Goal: Download file/media

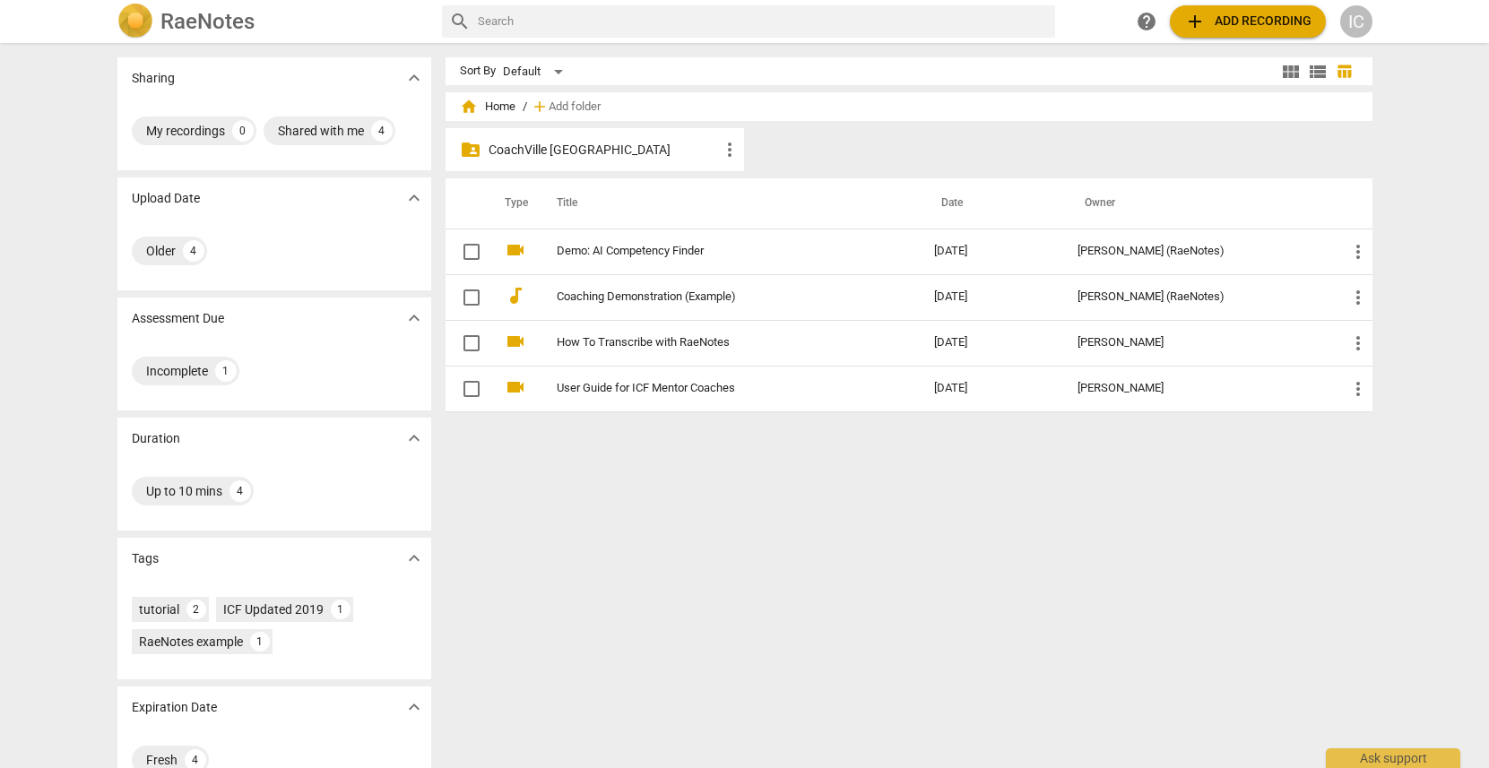
click at [589, 150] on p "CoachVille [GEOGRAPHIC_DATA]" at bounding box center [604, 150] width 231 height 19
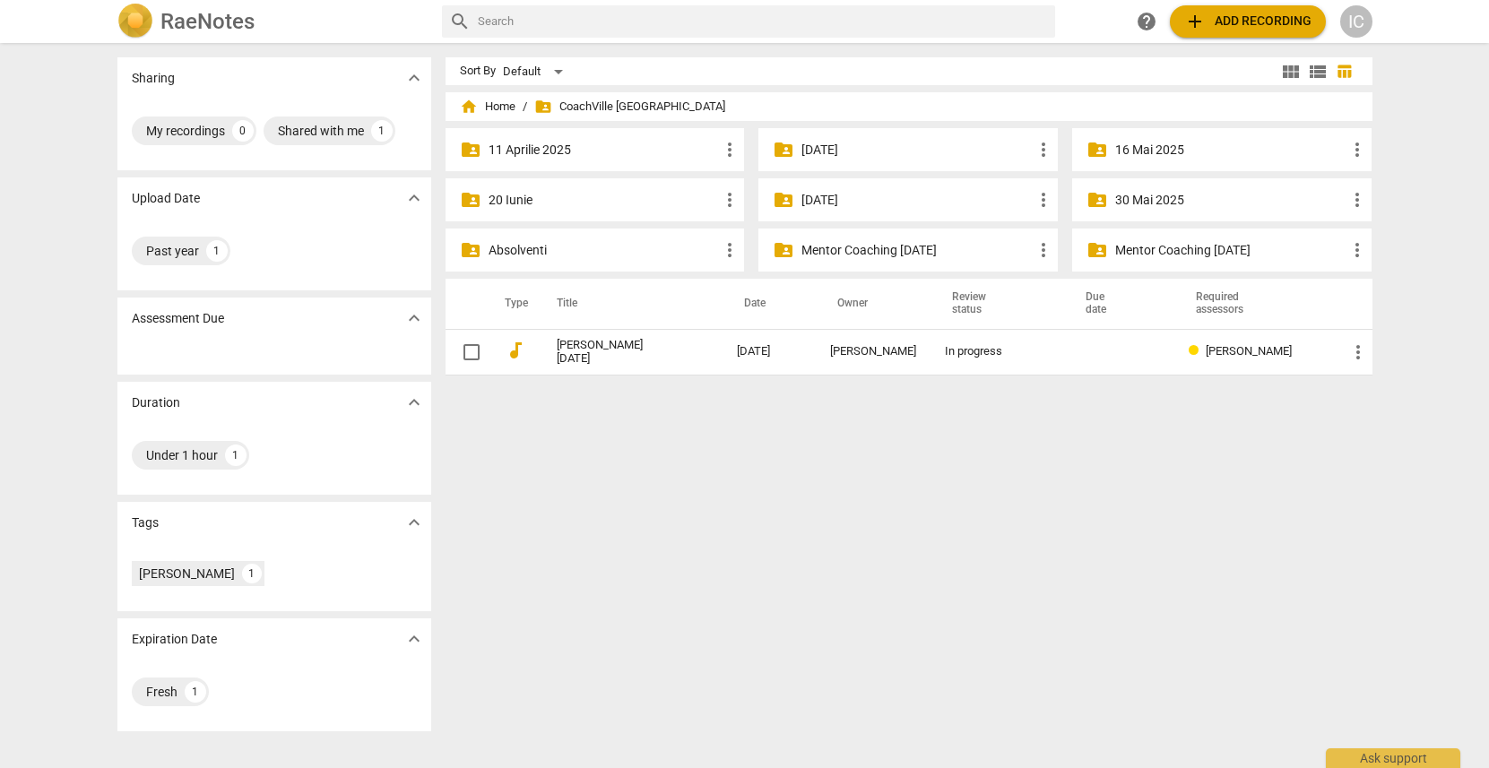
click at [810, 211] on div "folder_shared [DATE] more_vert" at bounding box center [908, 199] width 299 height 43
click at [816, 198] on p "[DATE]" at bounding box center [917, 200] width 231 height 19
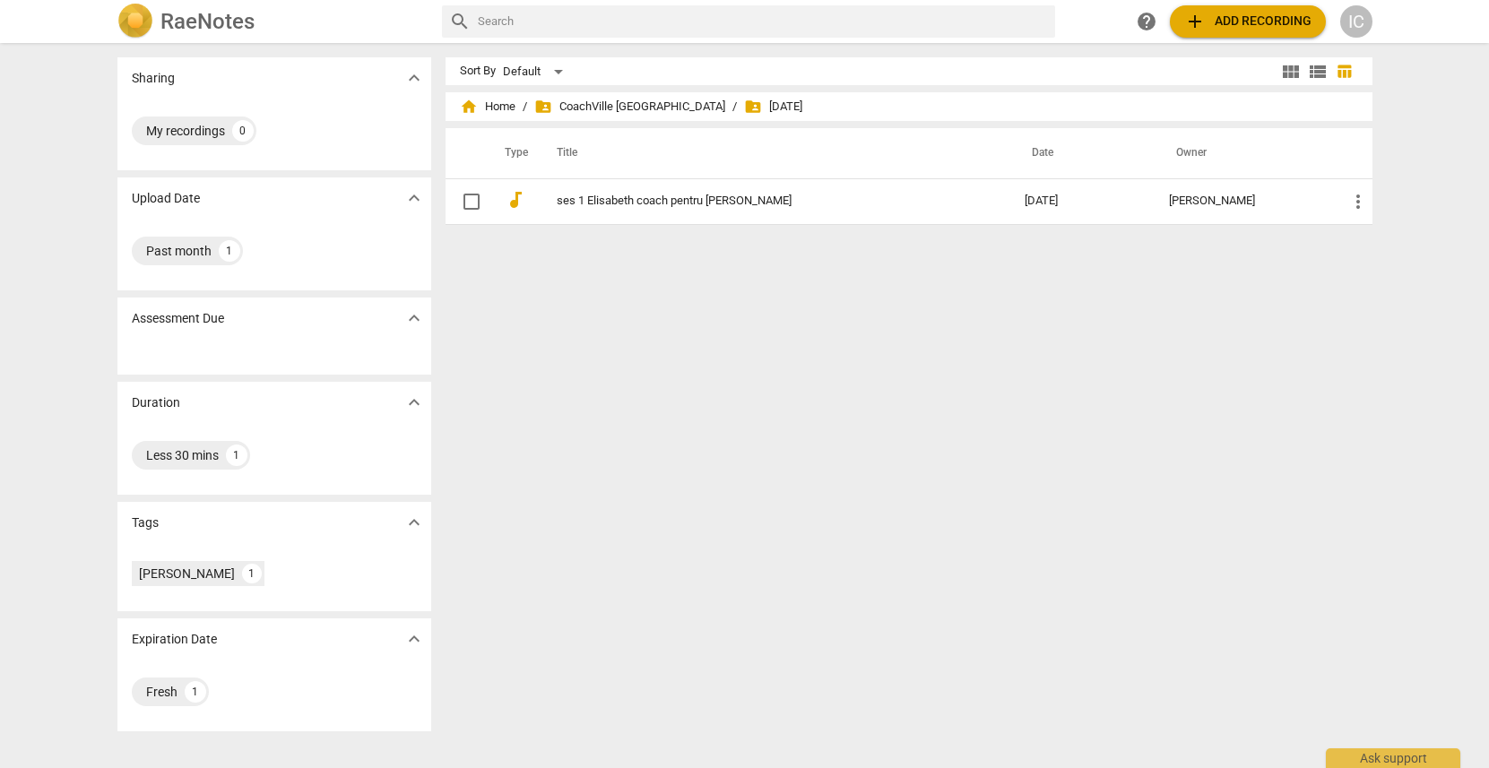
click at [1220, 20] on span "add Add recording" at bounding box center [1248, 22] width 127 height 22
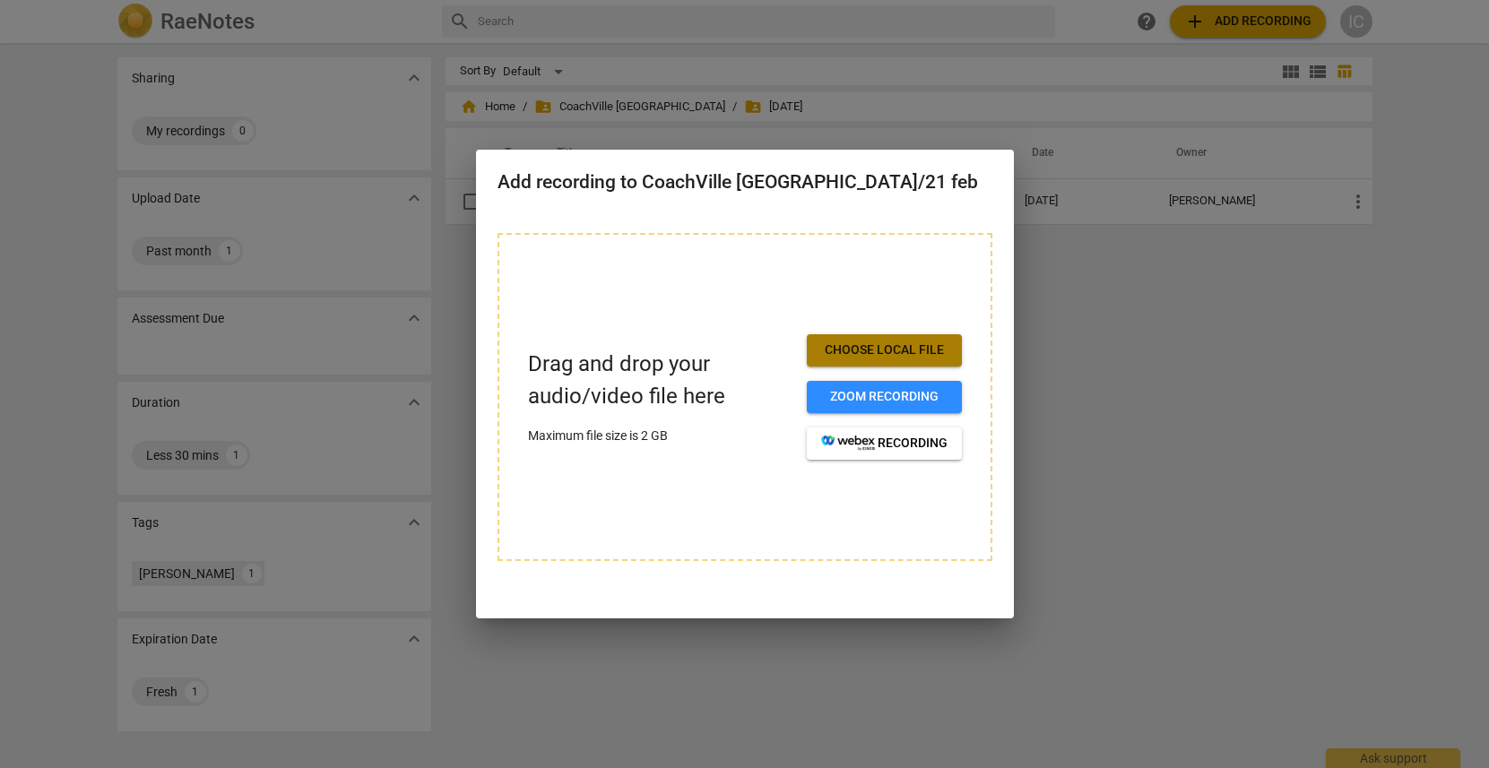
click at [872, 350] on span "Choose local file" at bounding box center [884, 351] width 126 height 18
click at [894, 339] on button "Choose local file" at bounding box center [884, 350] width 155 height 32
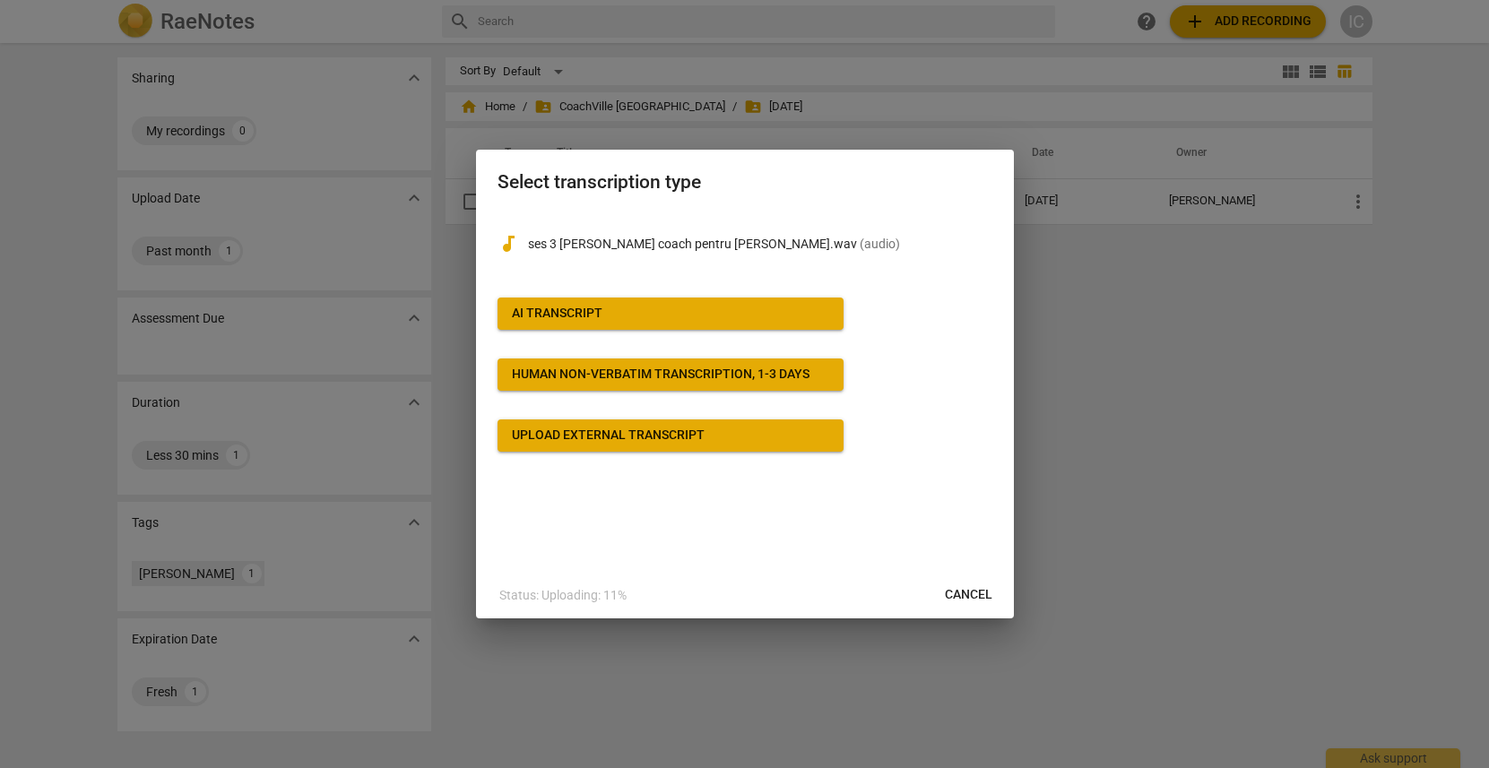
click at [657, 317] on span "AI Transcript" at bounding box center [670, 314] width 317 height 18
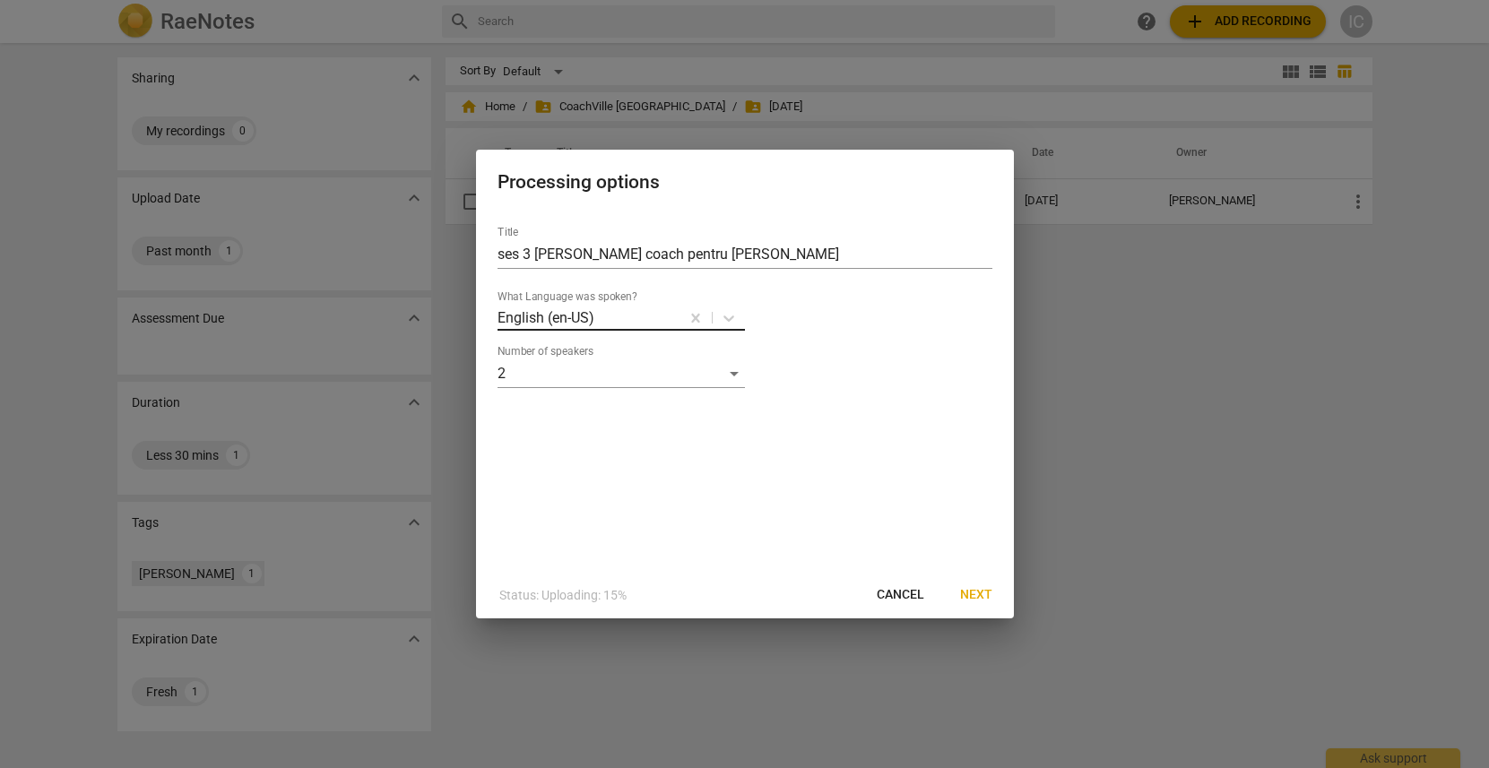
click at [587, 320] on p "English (en-US)" at bounding box center [546, 318] width 97 height 21
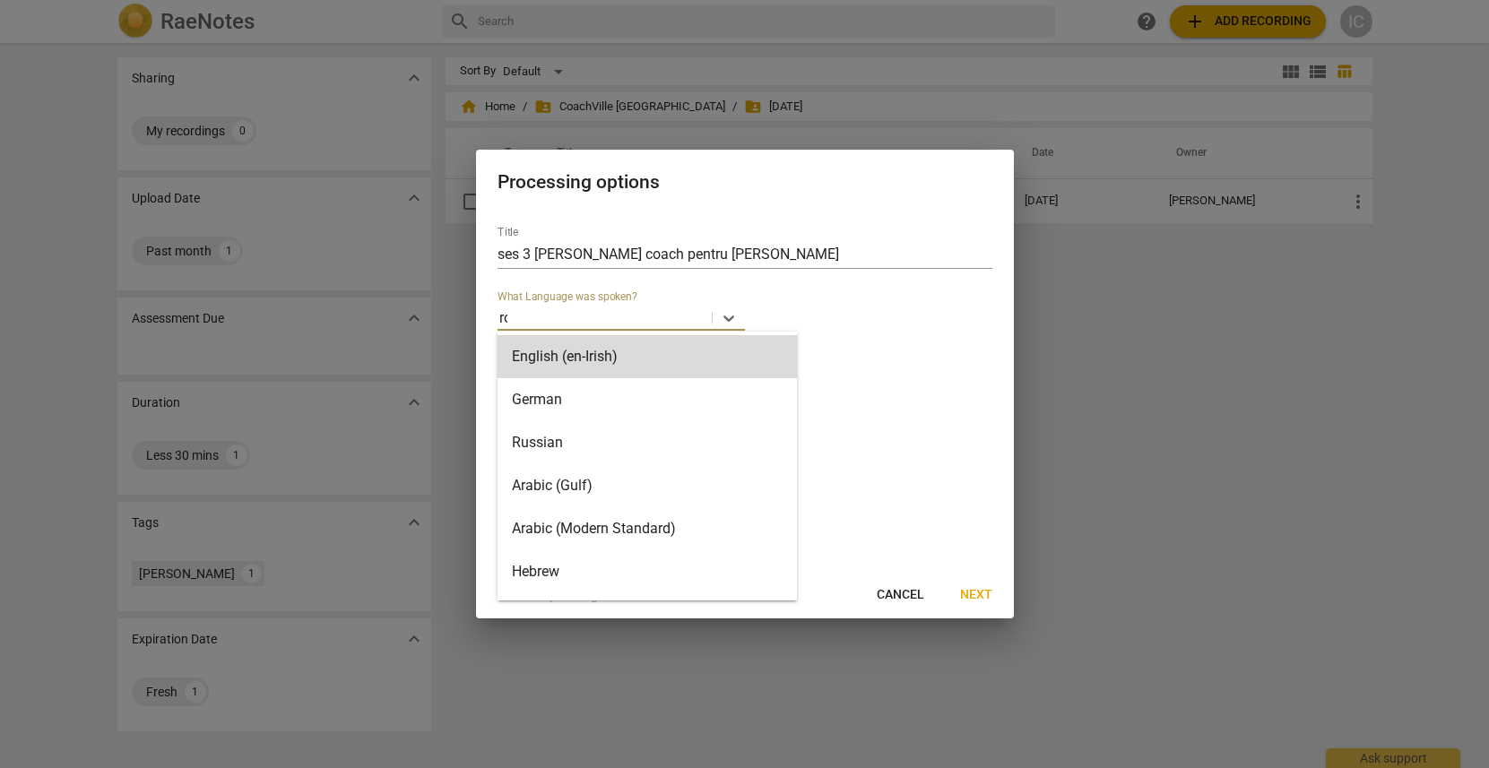
type input "rom"
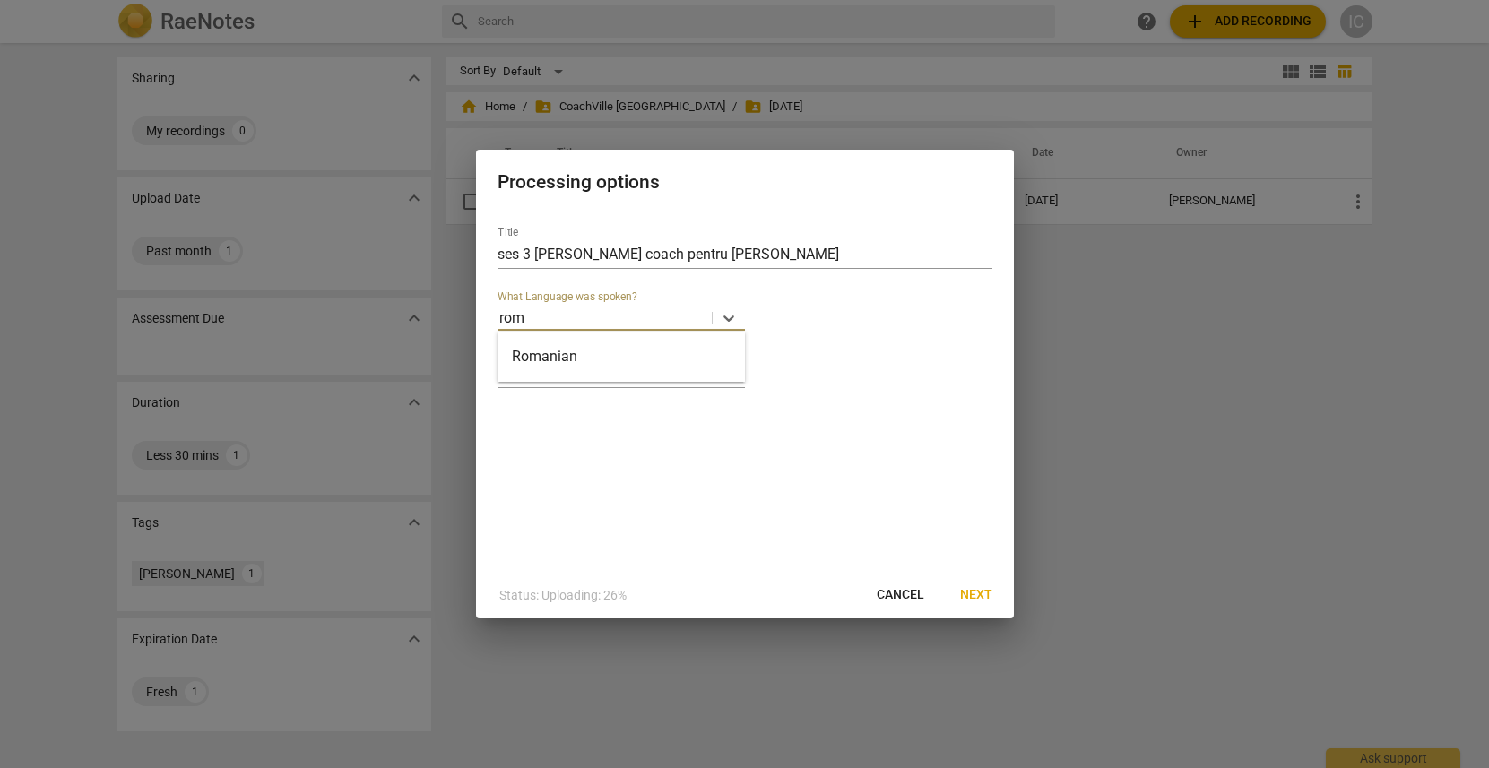
click at [575, 363] on div "Romanian" at bounding box center [621, 356] width 247 height 43
click at [974, 595] on span "Next" at bounding box center [976, 595] width 32 height 18
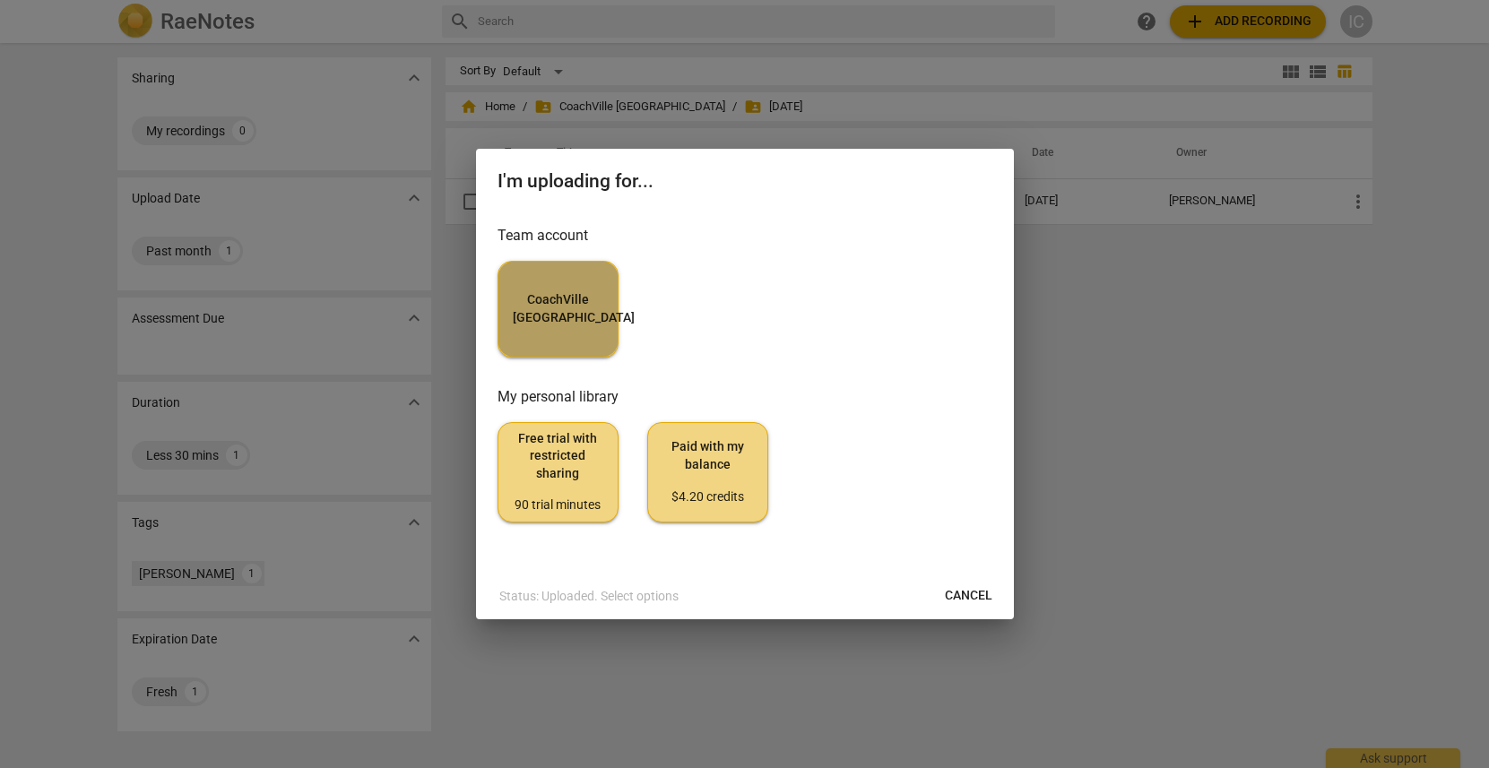
click at [562, 301] on span "CoachVille [GEOGRAPHIC_DATA]" at bounding box center [558, 308] width 91 height 35
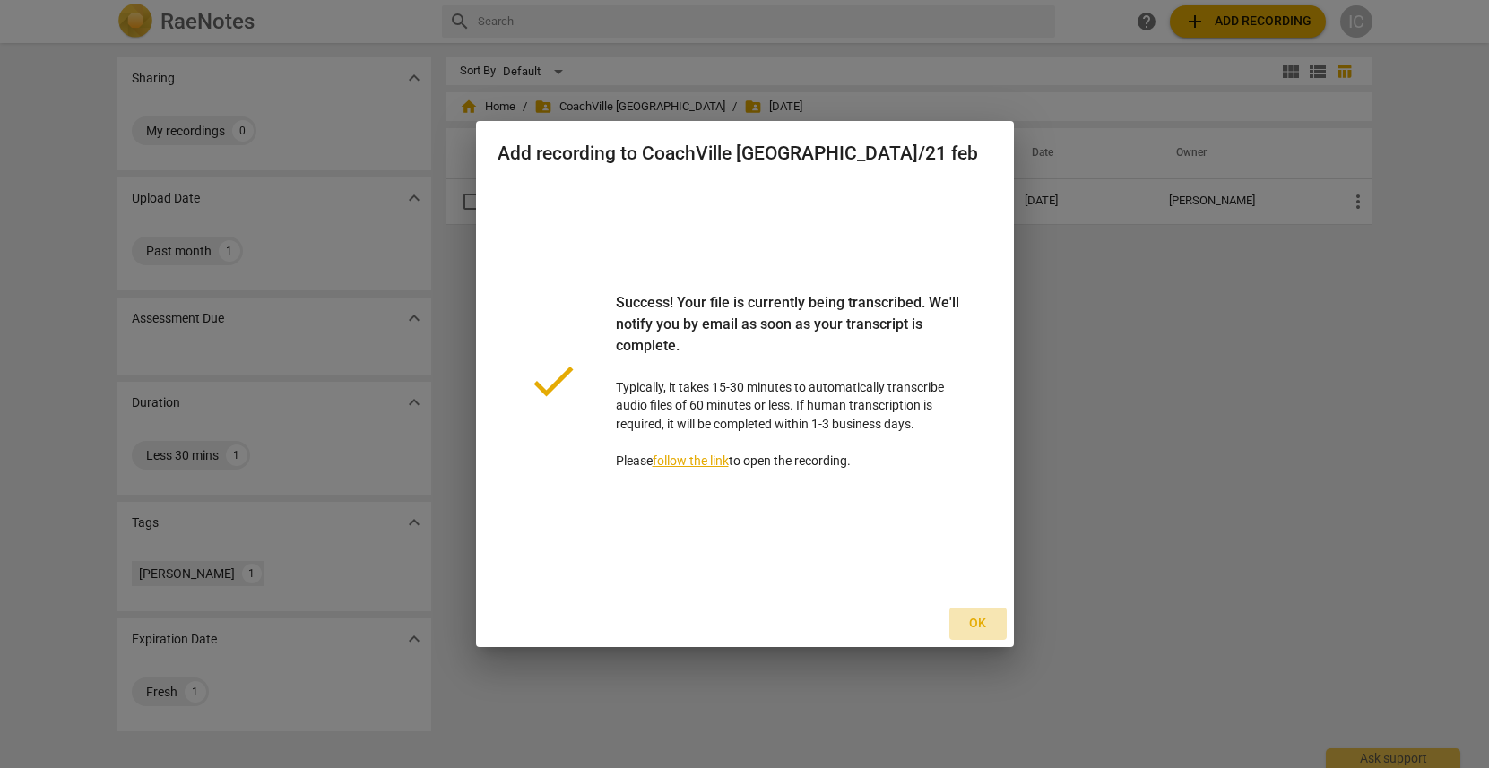
click at [978, 634] on button "Ok" at bounding box center [978, 624] width 57 height 32
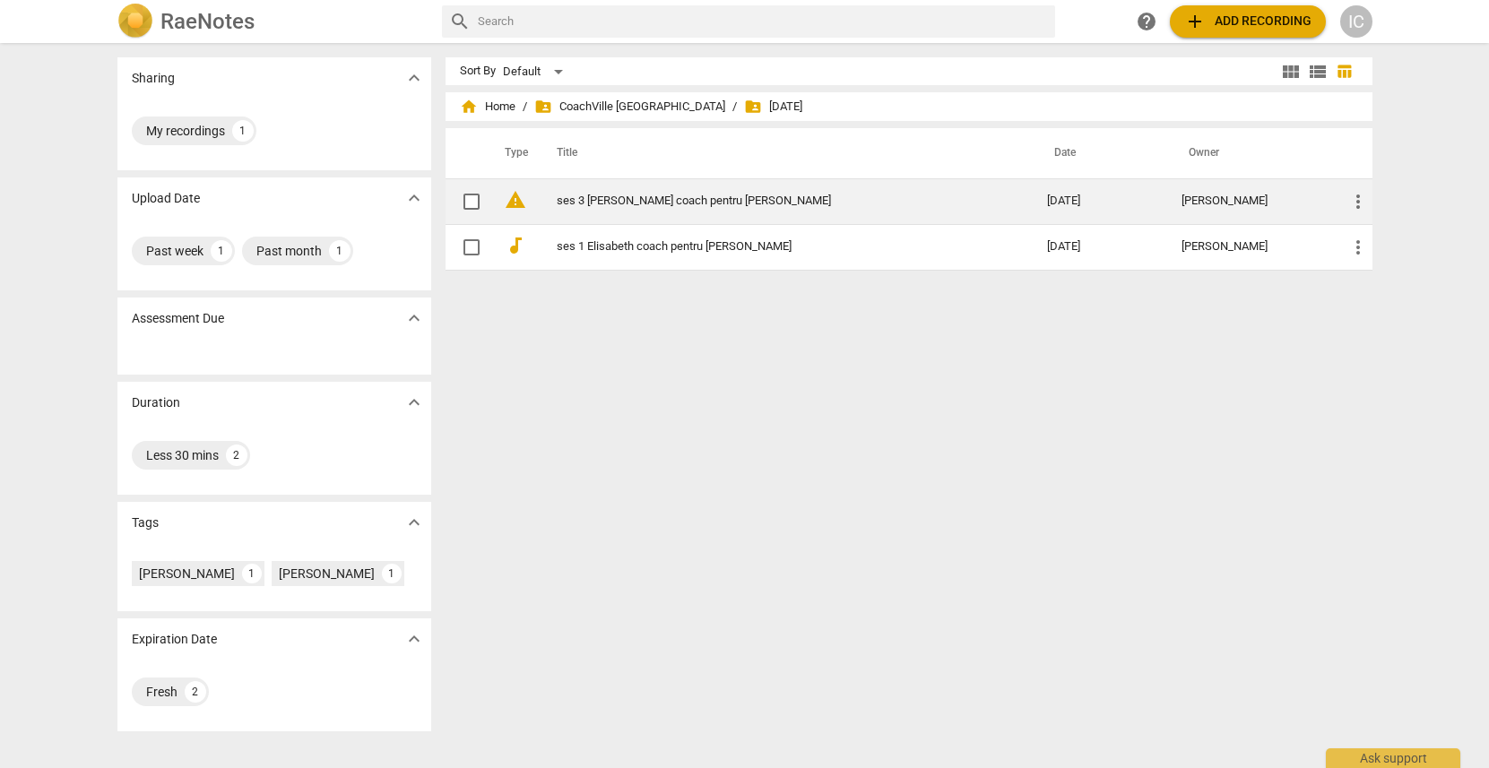
click at [514, 205] on span "warning" at bounding box center [516, 200] width 22 height 22
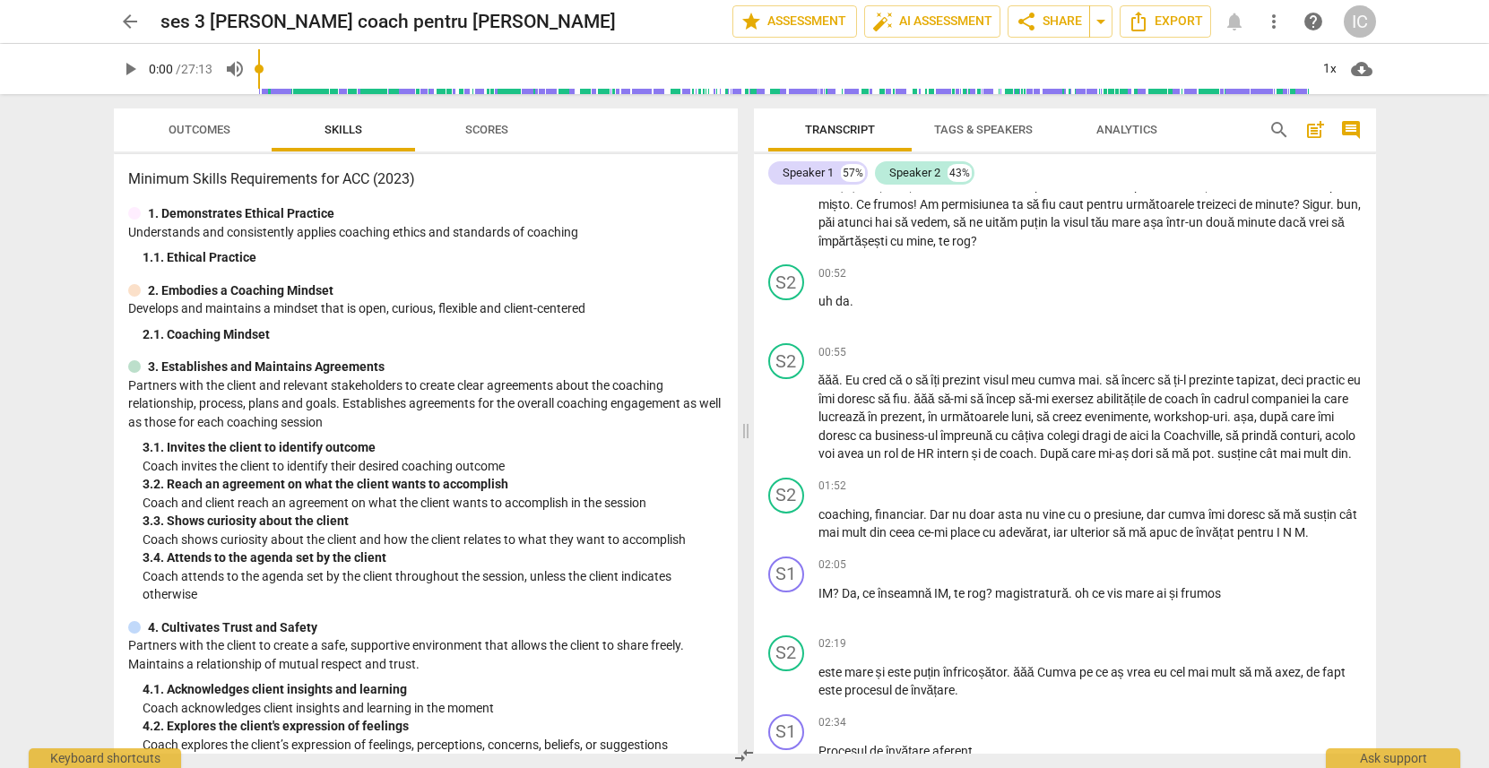
scroll to position [863, 0]
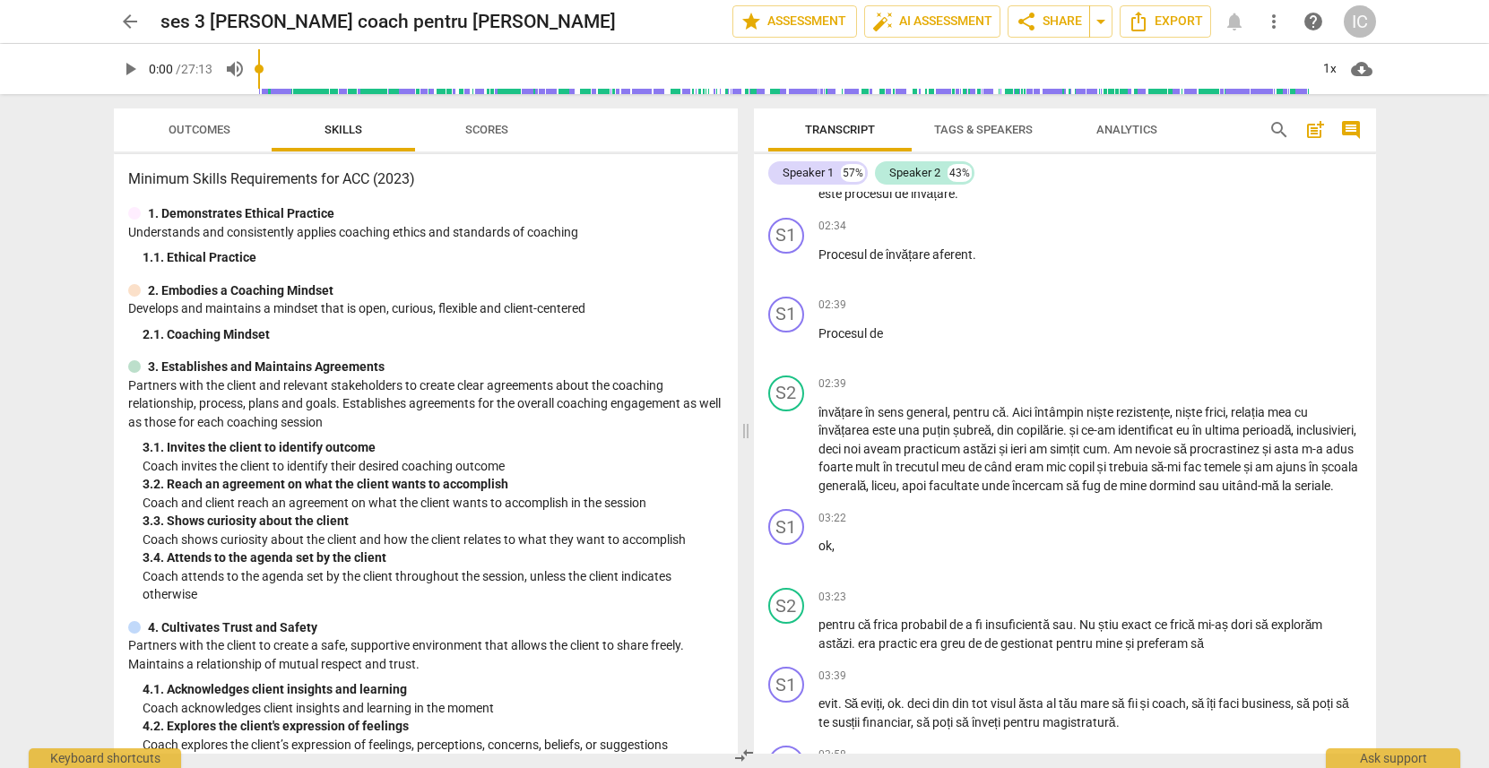
click at [938, 132] on span "Tags & Speakers" at bounding box center [983, 129] width 99 height 13
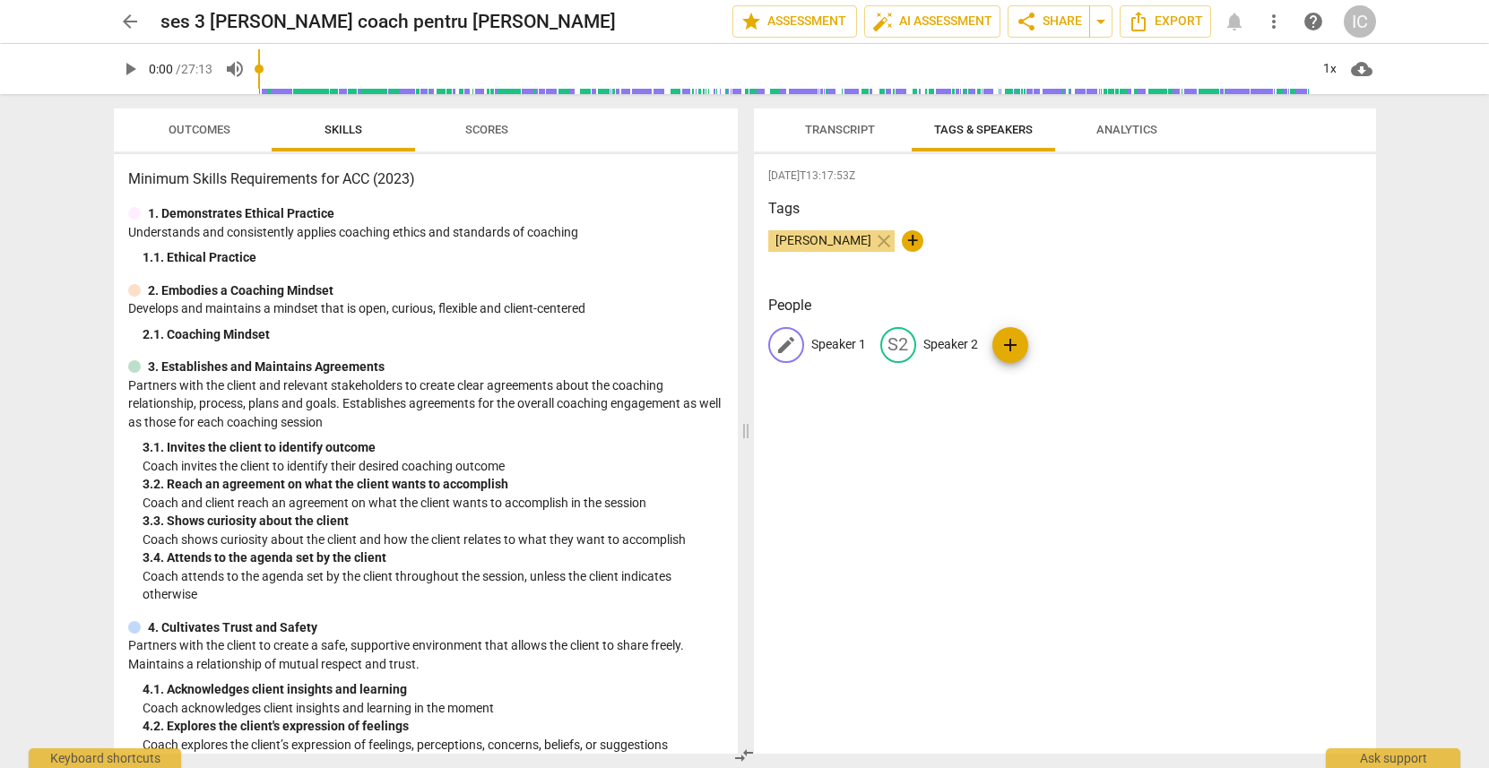
click at [826, 346] on p "Speaker 1" at bounding box center [839, 344] width 55 height 19
type input "[PERSON_NAME]"
click at [1042, 339] on p "Speaker 2" at bounding box center [1067, 344] width 55 height 19
type input "[PERSON_NAME]"
click at [1123, 526] on div "[DATE]T13:17:53Z Tags [PERSON_NAME] close + People DB [PERSON_NAME] edit [PERSO…" at bounding box center [1065, 454] width 622 height 600
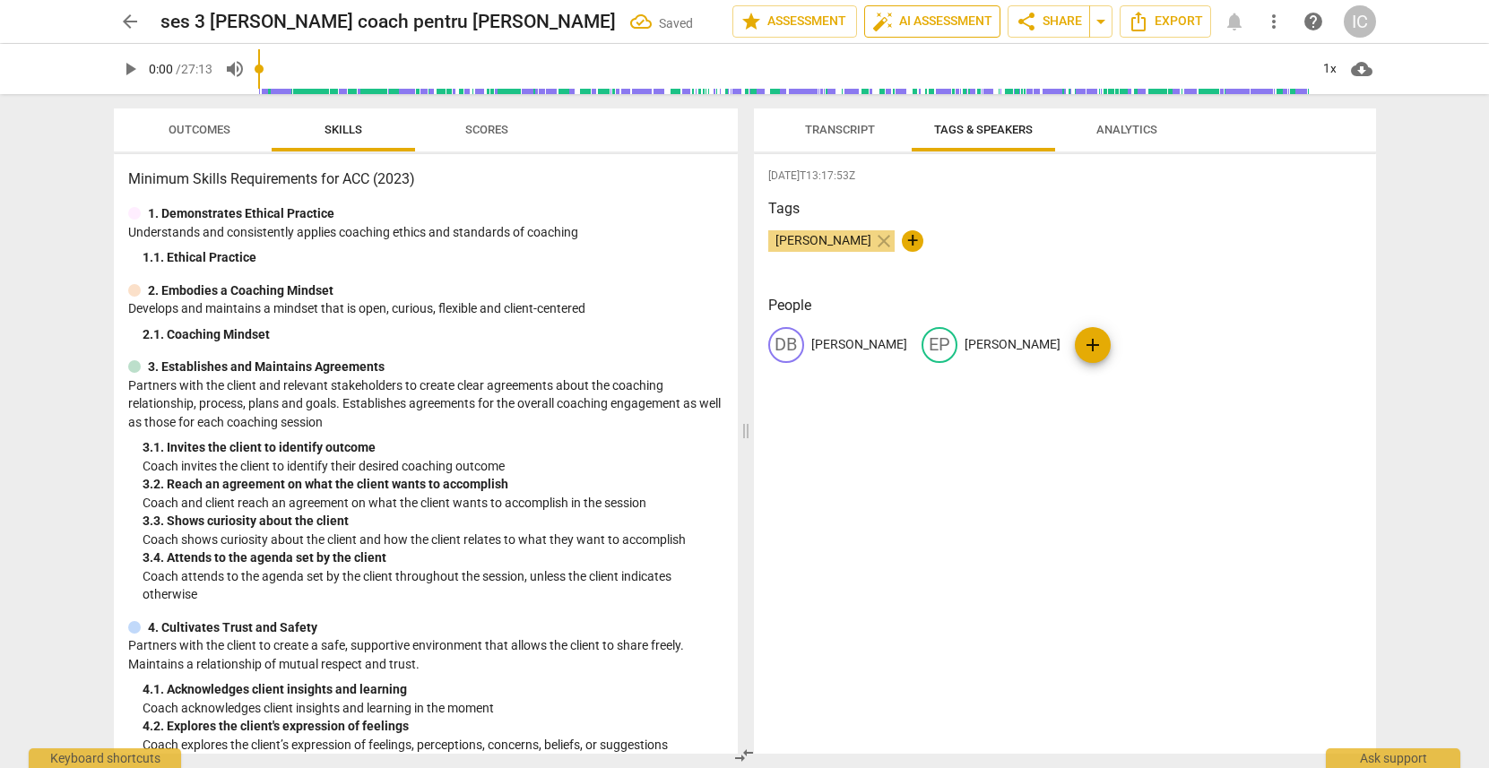
click at [946, 26] on span "auto_fix_high AI Assessment" at bounding box center [932, 22] width 120 height 22
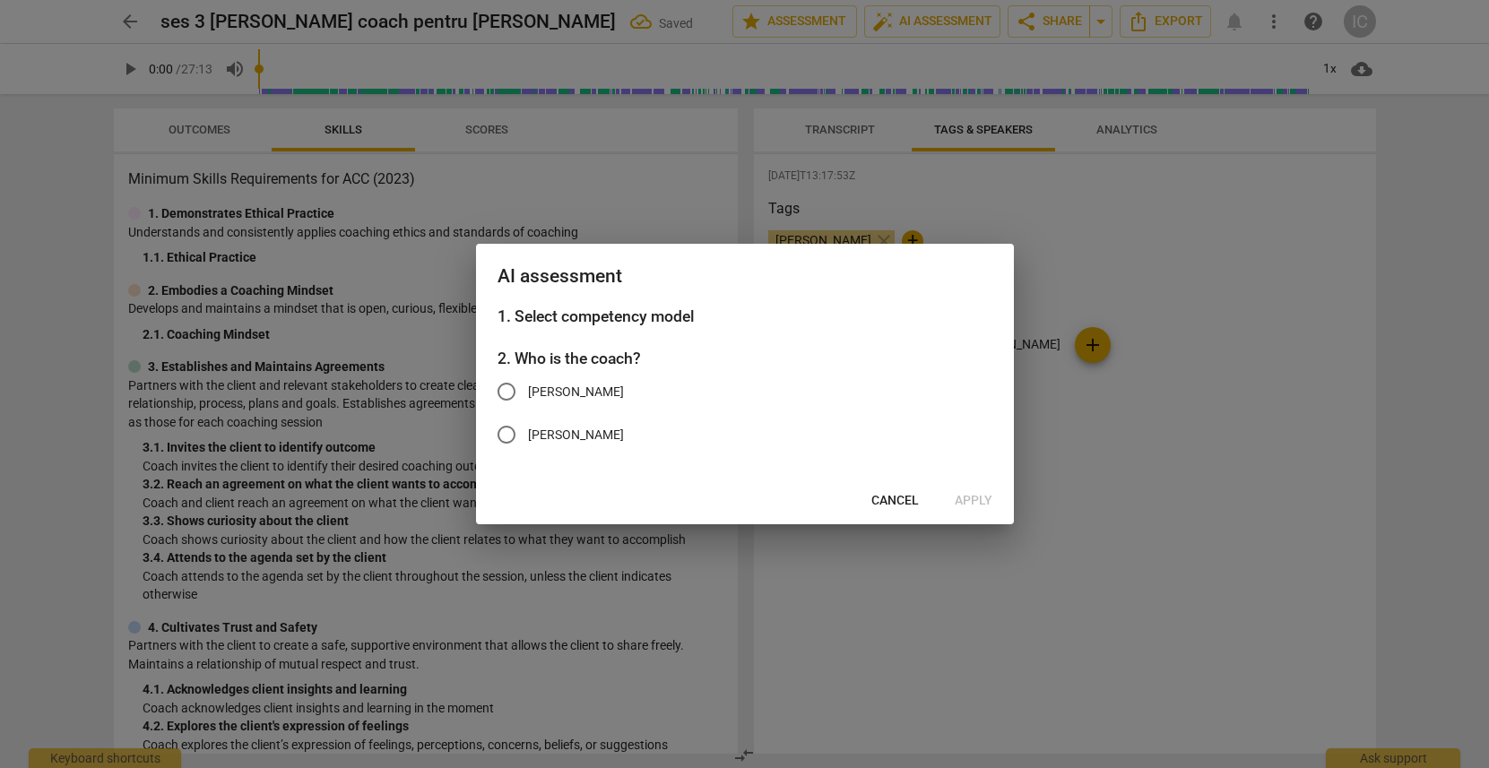
click at [587, 384] on span "[PERSON_NAME]" at bounding box center [576, 392] width 96 height 19
click at [528, 384] on input "[PERSON_NAME]" at bounding box center [506, 391] width 43 height 43
radio input "true"
click at [984, 492] on span "Apply" at bounding box center [974, 501] width 38 height 18
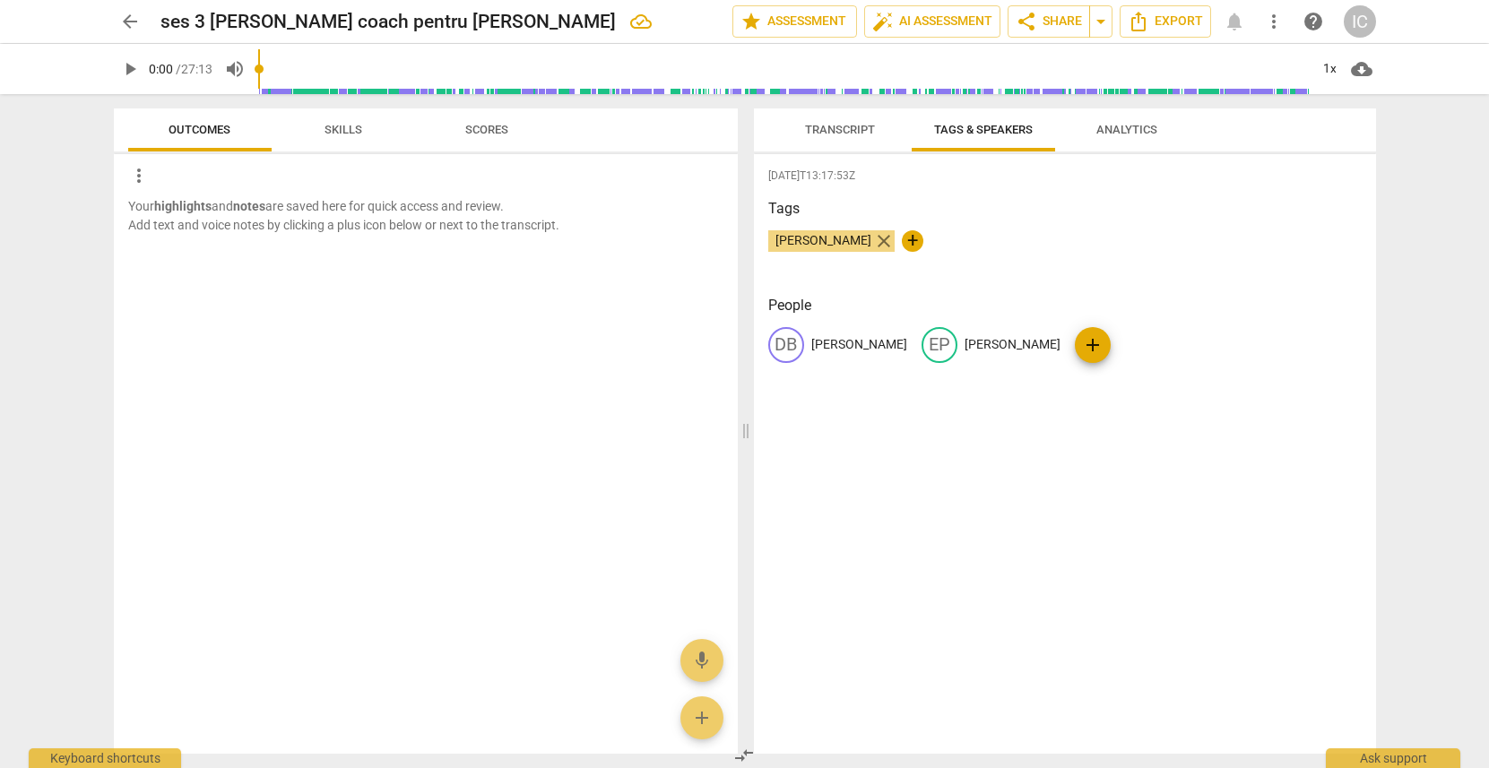
click at [873, 247] on span "close" at bounding box center [884, 241] width 22 height 22
click at [508, 127] on span "AI Assessment New" at bounding box center [492, 130] width 111 height 13
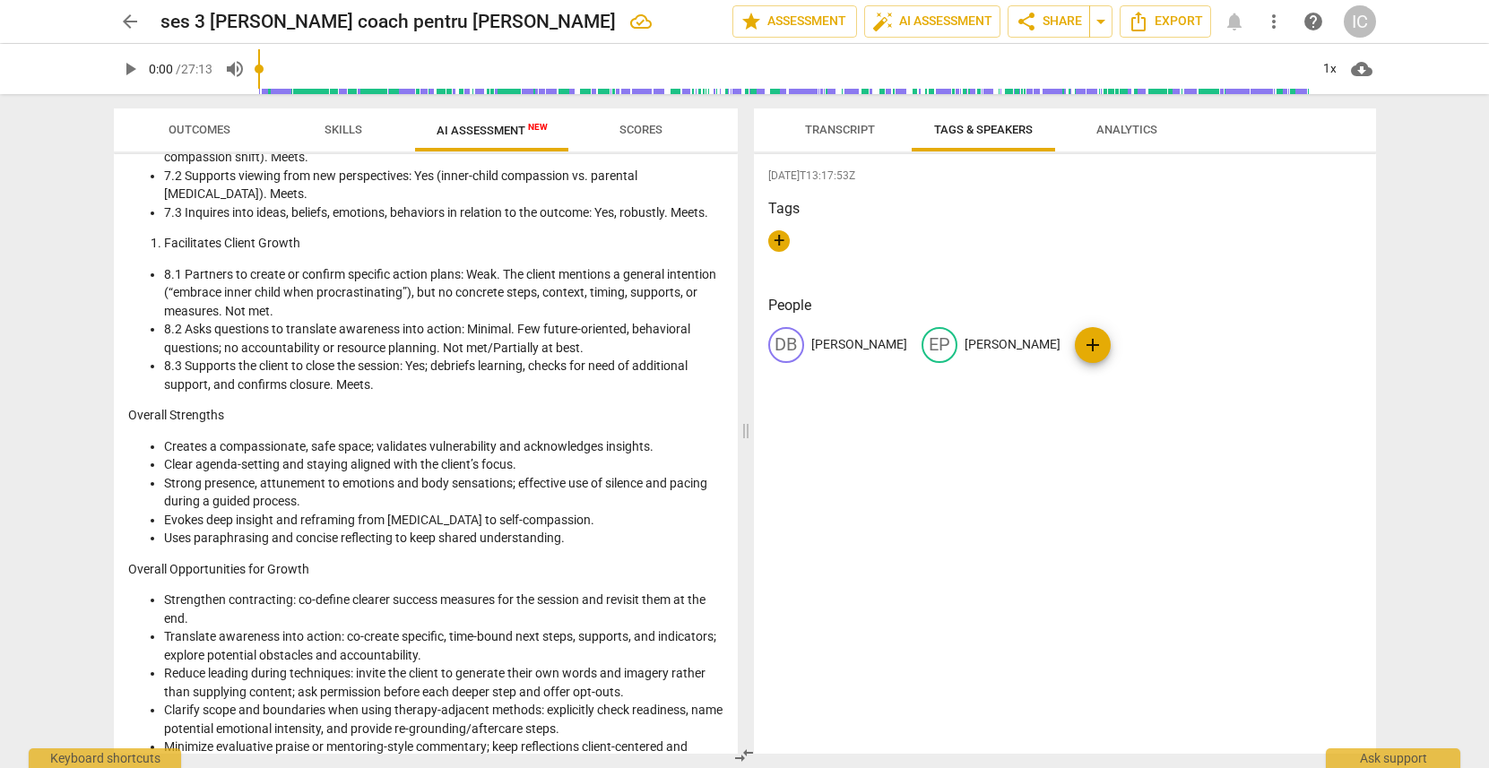
scroll to position [1862, 0]
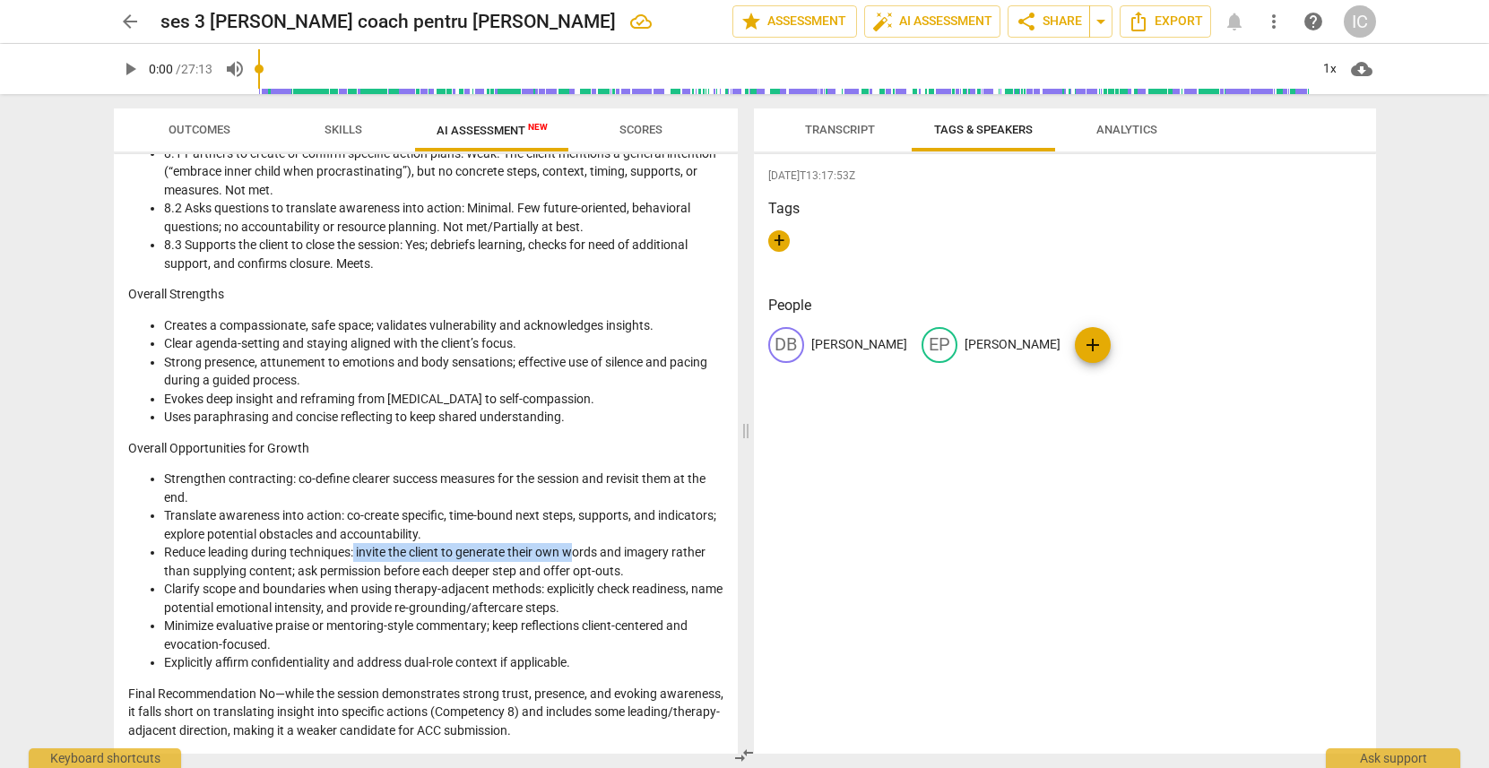
drag, startPoint x: 415, startPoint y: 557, endPoint x: 638, endPoint y: 559, distance: 223.3
click at [604, 559] on li "Reduce leading during techniques: invite the client to generate their own words…" at bounding box center [444, 561] width 560 height 37
click at [640, 559] on li "Reduce leading during techniques: invite the client to generate their own words…" at bounding box center [444, 561] width 560 height 37
drag, startPoint x: 195, startPoint y: 568, endPoint x: 430, endPoint y: 575, distance: 235.9
click at [425, 575] on li "Reduce leading during techniques: invite the client to generate their own words…" at bounding box center [444, 561] width 560 height 37
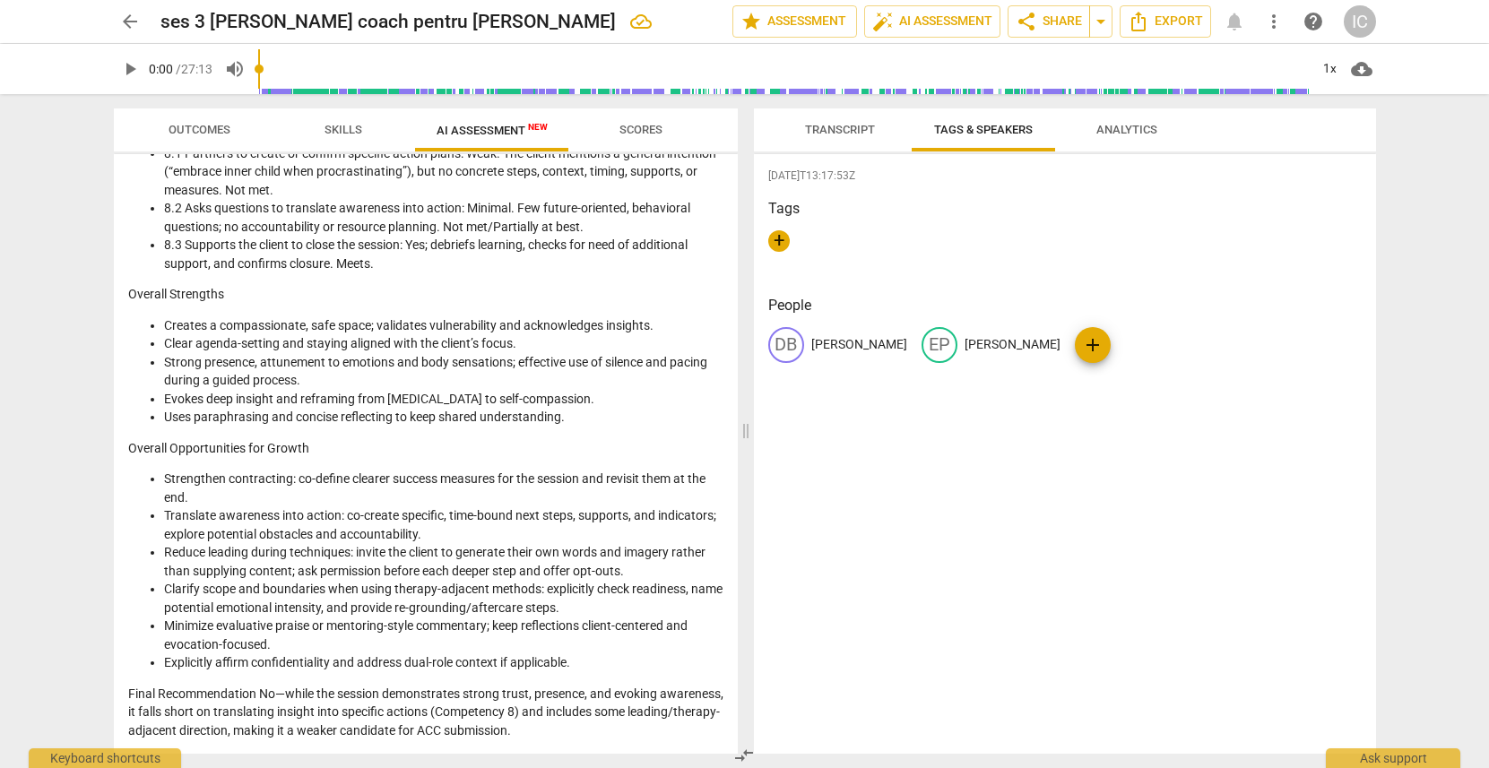
click at [441, 571] on li "Reduce leading during techniques: invite the client to generate their own words…" at bounding box center [444, 561] width 560 height 37
drag, startPoint x: 328, startPoint y: 627, endPoint x: 578, endPoint y: 629, distance: 250.2
click at [574, 629] on li "Minimize evaluative praise or mentoring-style commentary; keep reflections clie…" at bounding box center [444, 635] width 560 height 37
click at [579, 629] on li "Minimize evaluative praise or mentoring-style commentary; keep reflections clie…" at bounding box center [444, 635] width 560 height 37
drag, startPoint x: 255, startPoint y: 722, endPoint x: 395, endPoint y: 722, distance: 140.8
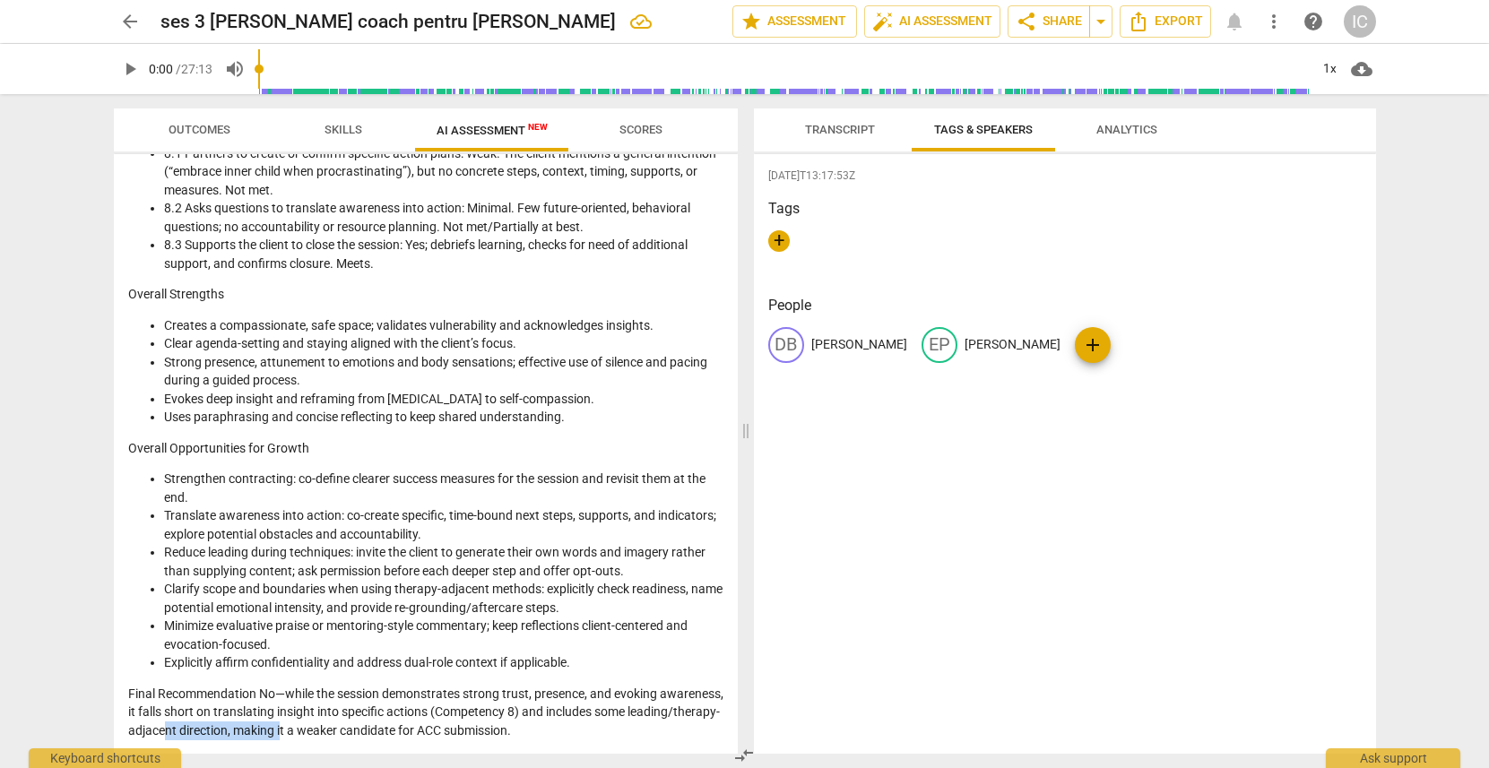
click at [393, 722] on p "Final Recommendation No—while the session demonstrates strong trust, presence, …" at bounding box center [425, 713] width 595 height 56
click at [398, 722] on p "Final Recommendation No—while the session demonstrates strong trust, presence, …" at bounding box center [425, 713] width 595 height 56
click at [836, 124] on span "Transcript" at bounding box center [840, 129] width 70 height 13
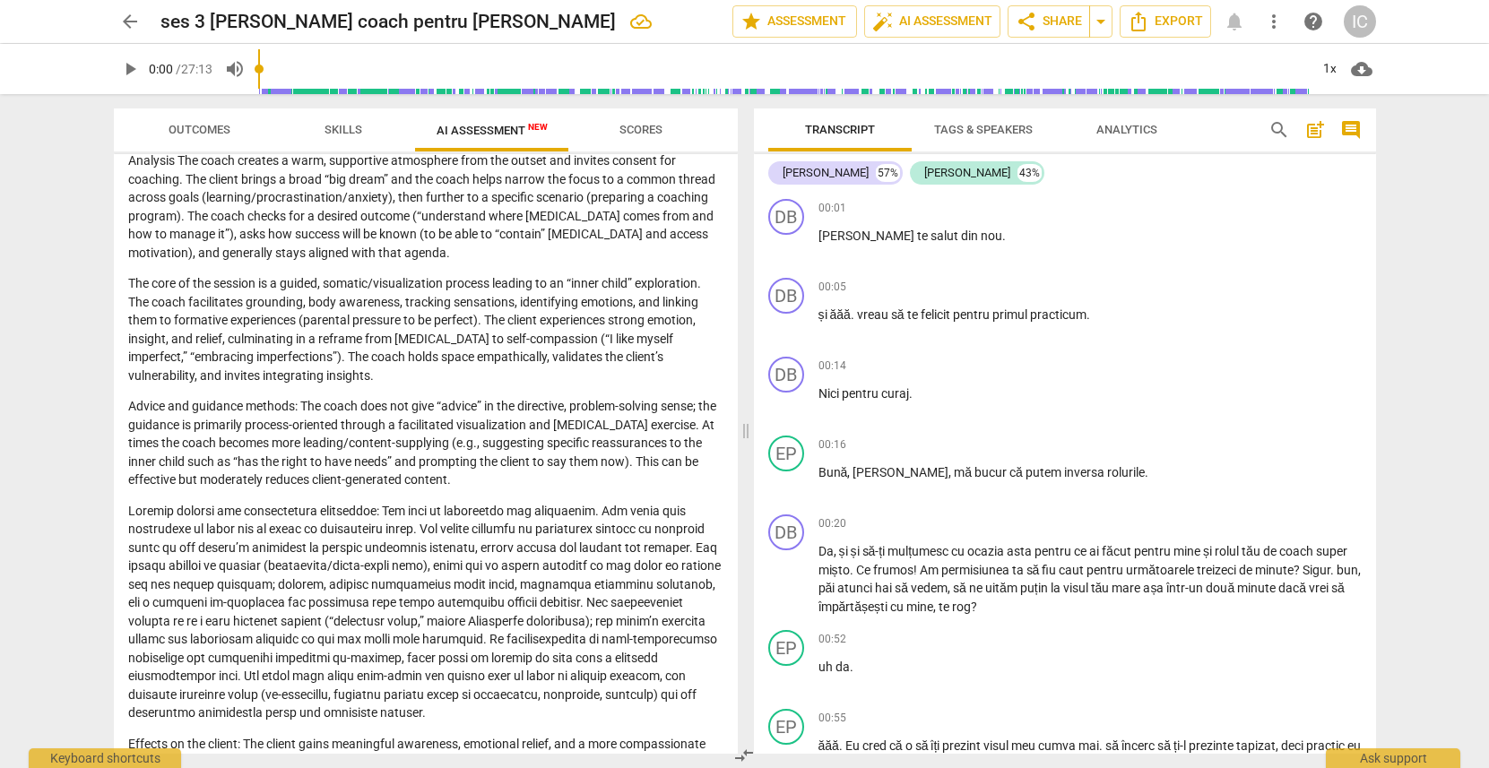
scroll to position [0, 0]
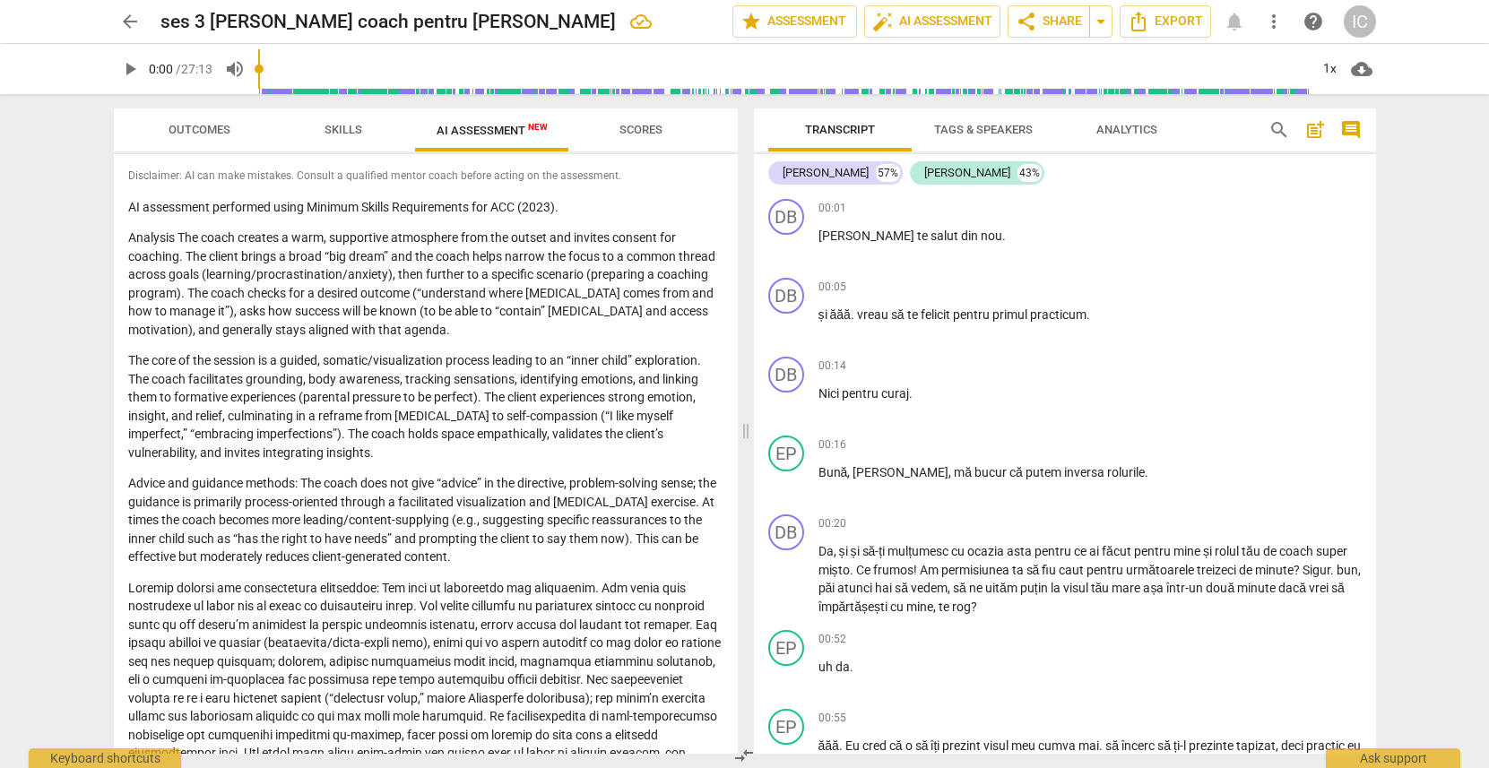
click at [314, 117] on button "Skills" at bounding box center [343, 129] width 143 height 43
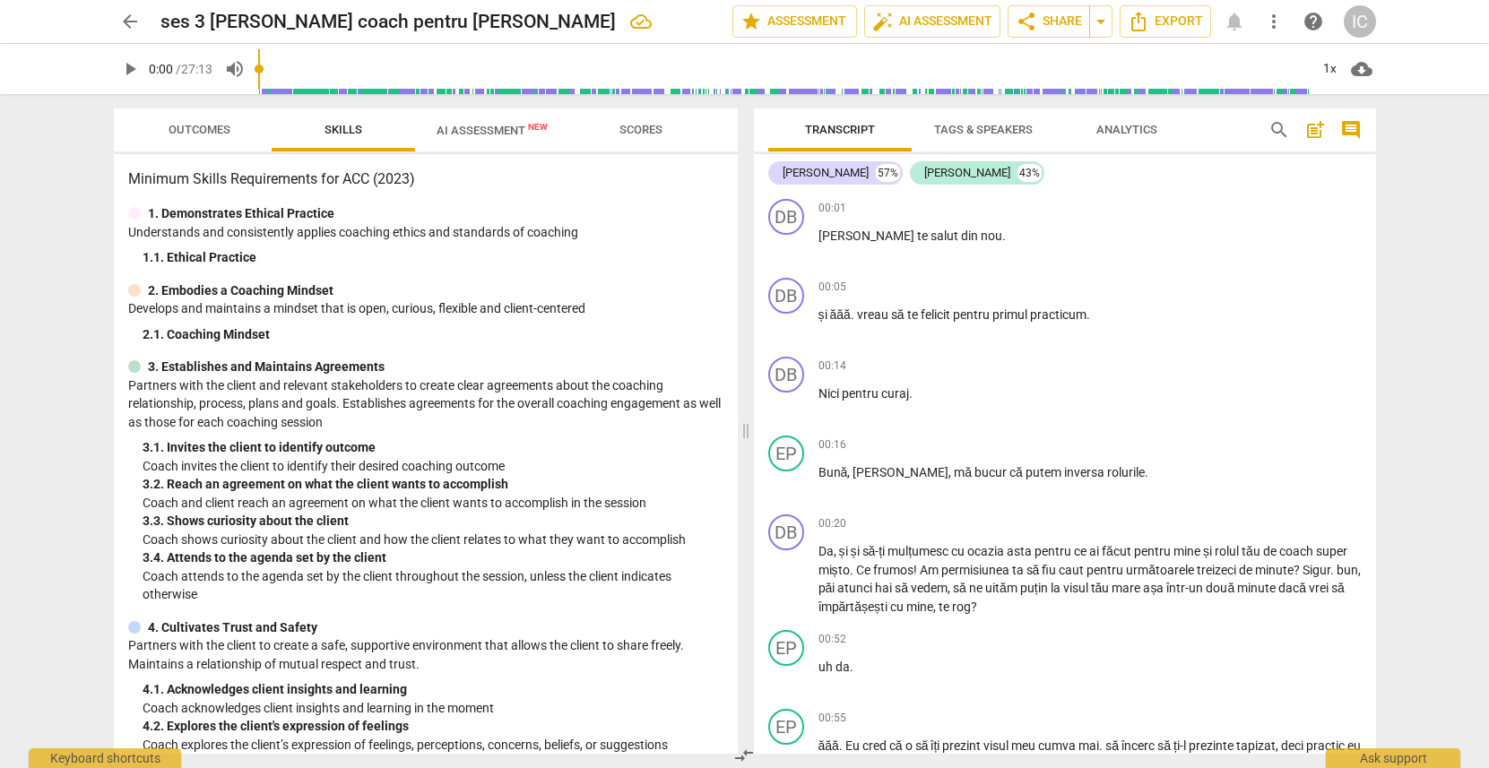
click at [345, 190] on div "Minimum Skills Requirements for ACC (2023) 1. Demonstrates Ethical Practice Und…" at bounding box center [426, 454] width 624 height 600
click at [194, 130] on span "Outcomes" at bounding box center [200, 129] width 62 height 13
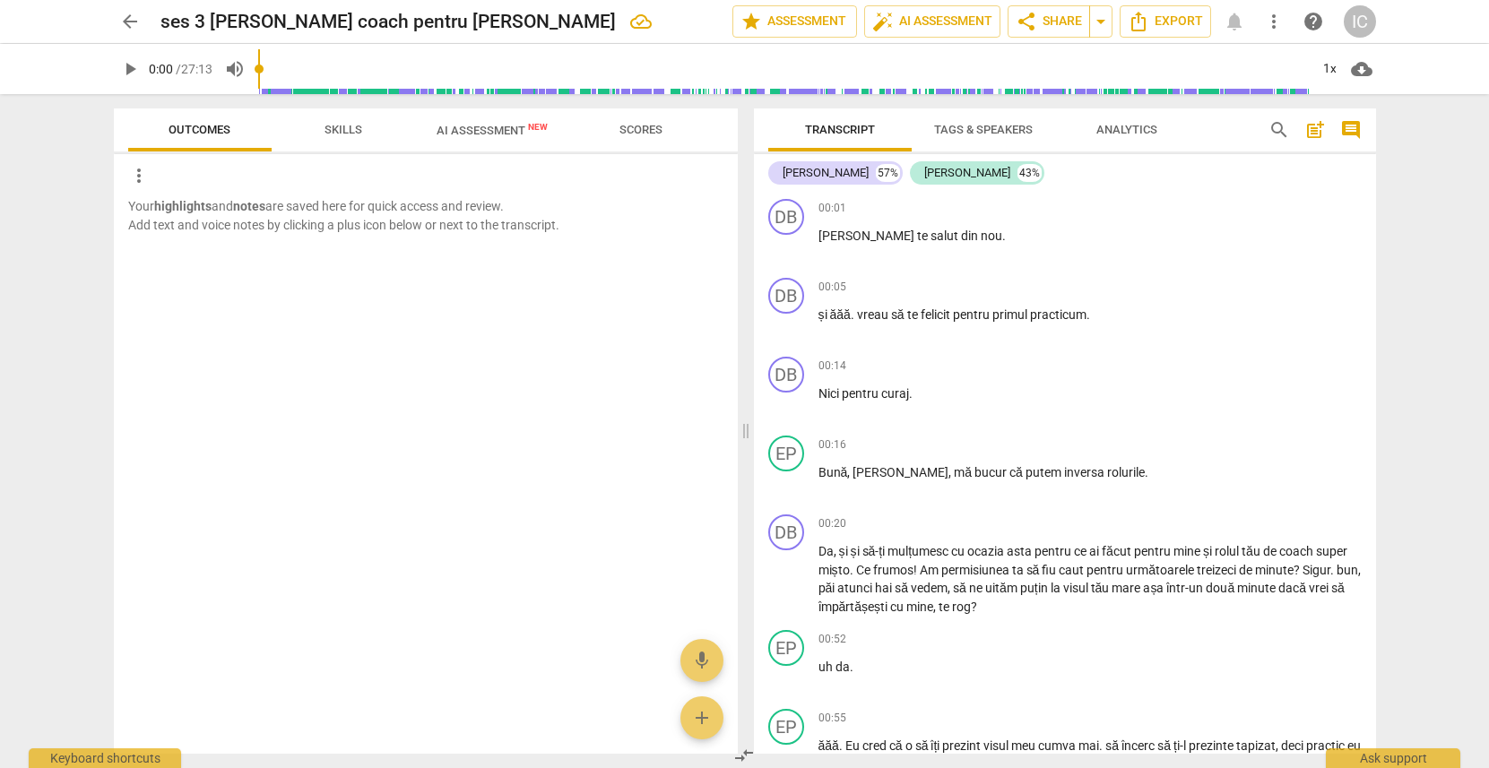
click at [306, 132] on span "Skills" at bounding box center [343, 130] width 81 height 24
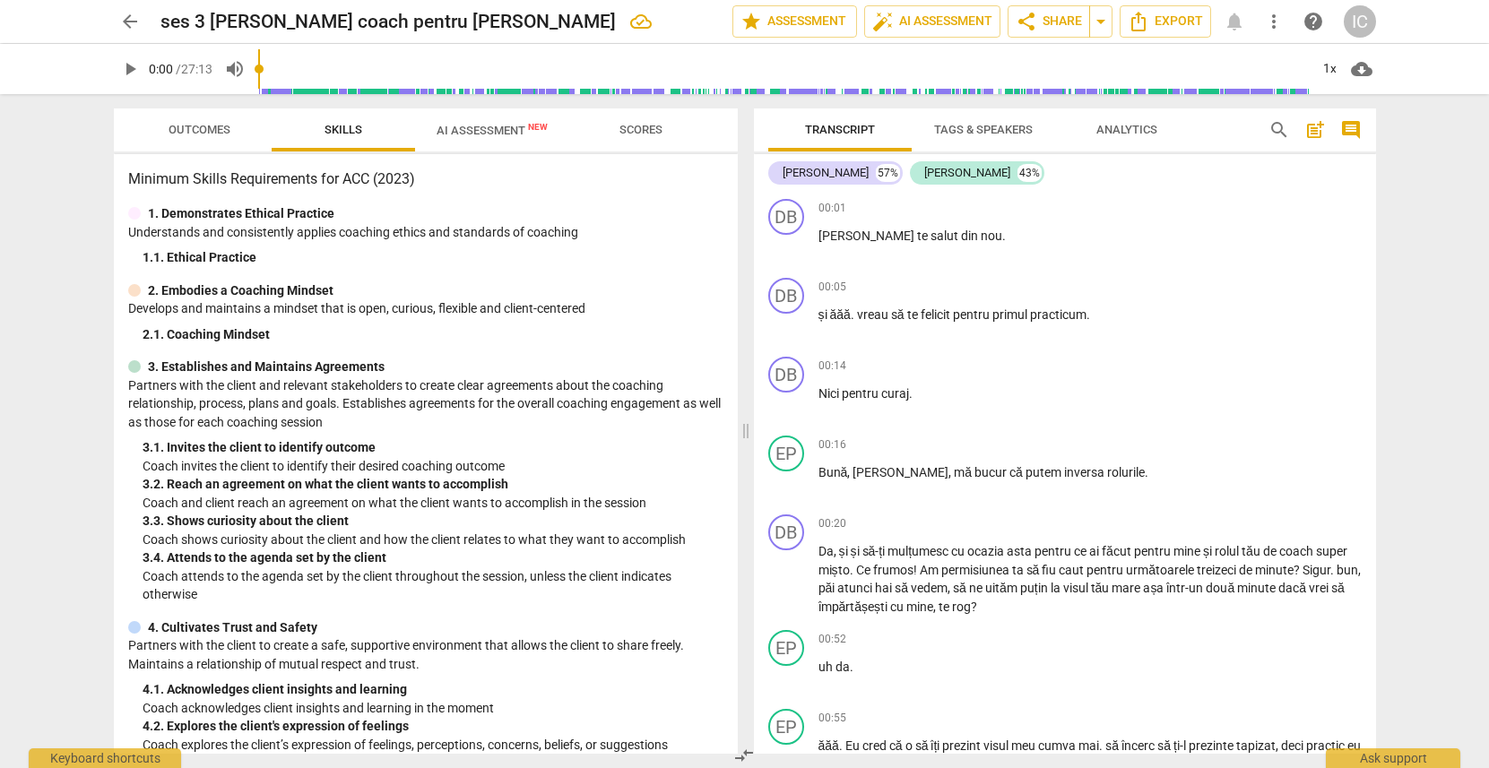
click at [334, 167] on div "Minimum Skills Requirements for ACC (2023) 1. Demonstrates Ethical Practice Und…" at bounding box center [426, 454] width 624 height 600
drag, startPoint x: 340, startPoint y: 176, endPoint x: 421, endPoint y: 178, distance: 81.6
click at [414, 178] on h3 "Minimum Skills Requirements for ACC (2023)" at bounding box center [425, 180] width 595 height 22
click at [444, 178] on h3 "Minimum Skills Requirements for ACC (2023)" at bounding box center [425, 180] width 595 height 22
click at [905, 29] on span "auto_fix_high AI Assessment" at bounding box center [932, 22] width 120 height 22
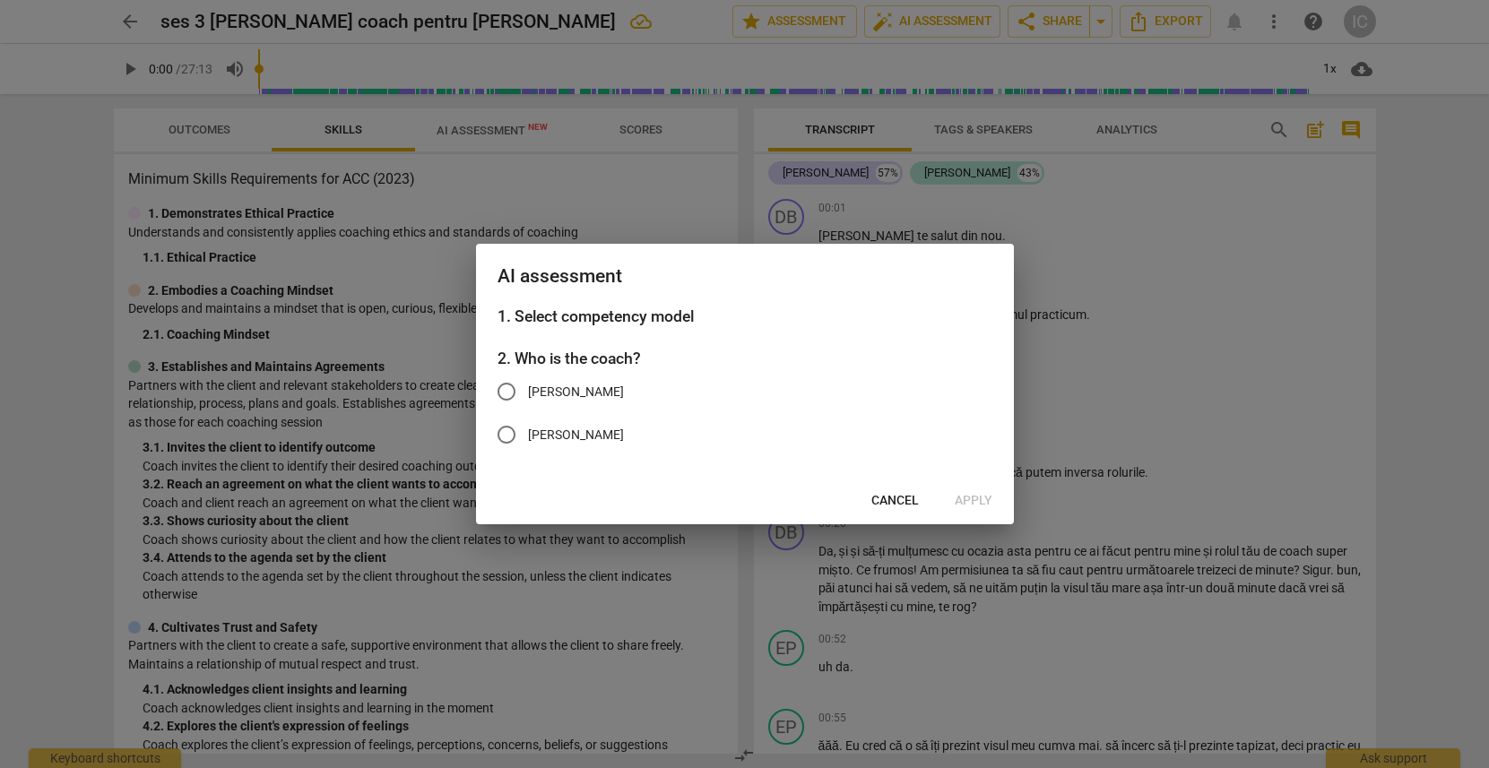
click at [595, 391] on span "[PERSON_NAME]" at bounding box center [576, 392] width 96 height 19
click at [528, 391] on input "[PERSON_NAME]" at bounding box center [506, 391] width 43 height 43
radio input "true"
click at [594, 321] on h3 "1. Select competency model" at bounding box center [745, 316] width 495 height 23
click at [894, 501] on span "Cancel" at bounding box center [896, 501] width 48 height 18
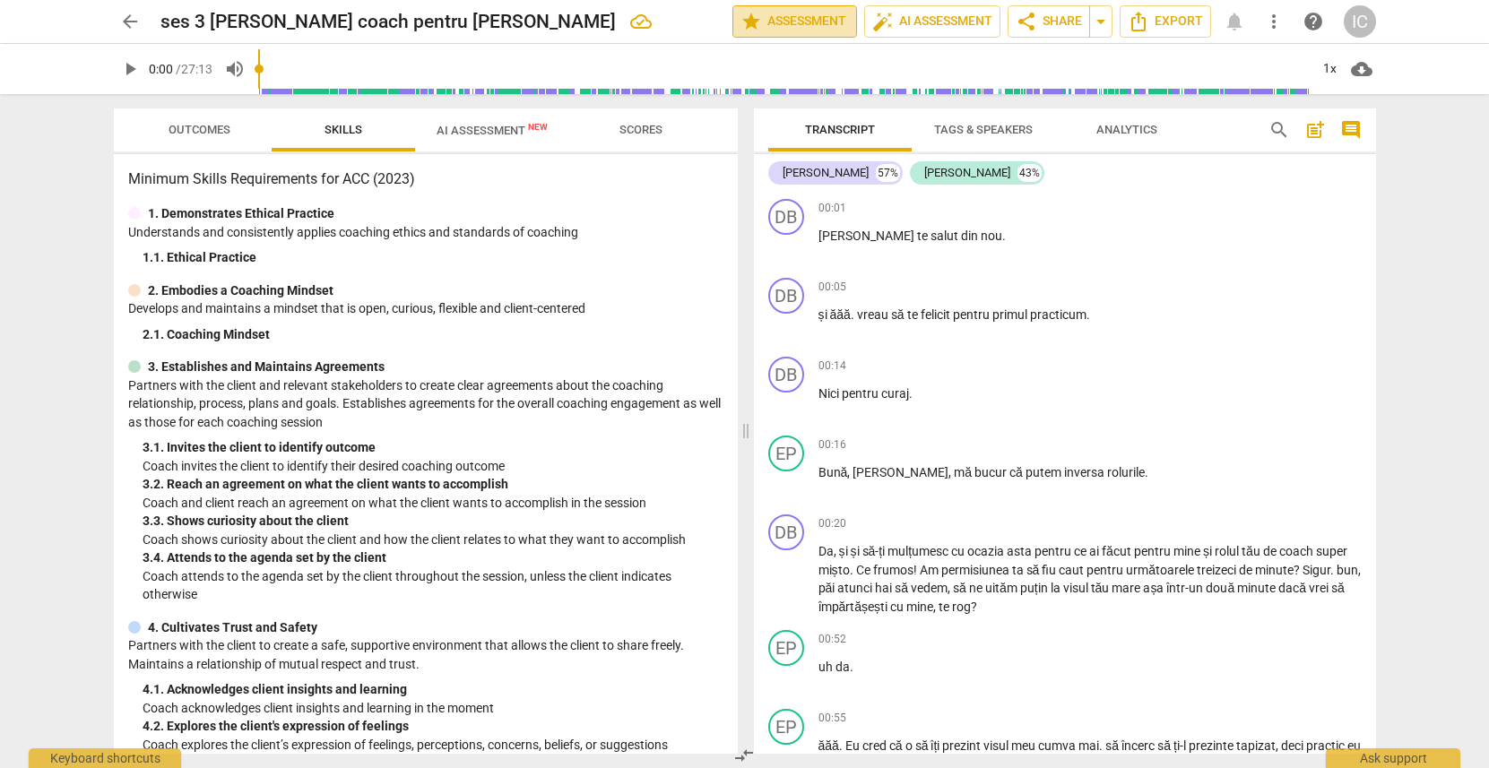
click at [776, 14] on span "star Assessment" at bounding box center [795, 22] width 108 height 22
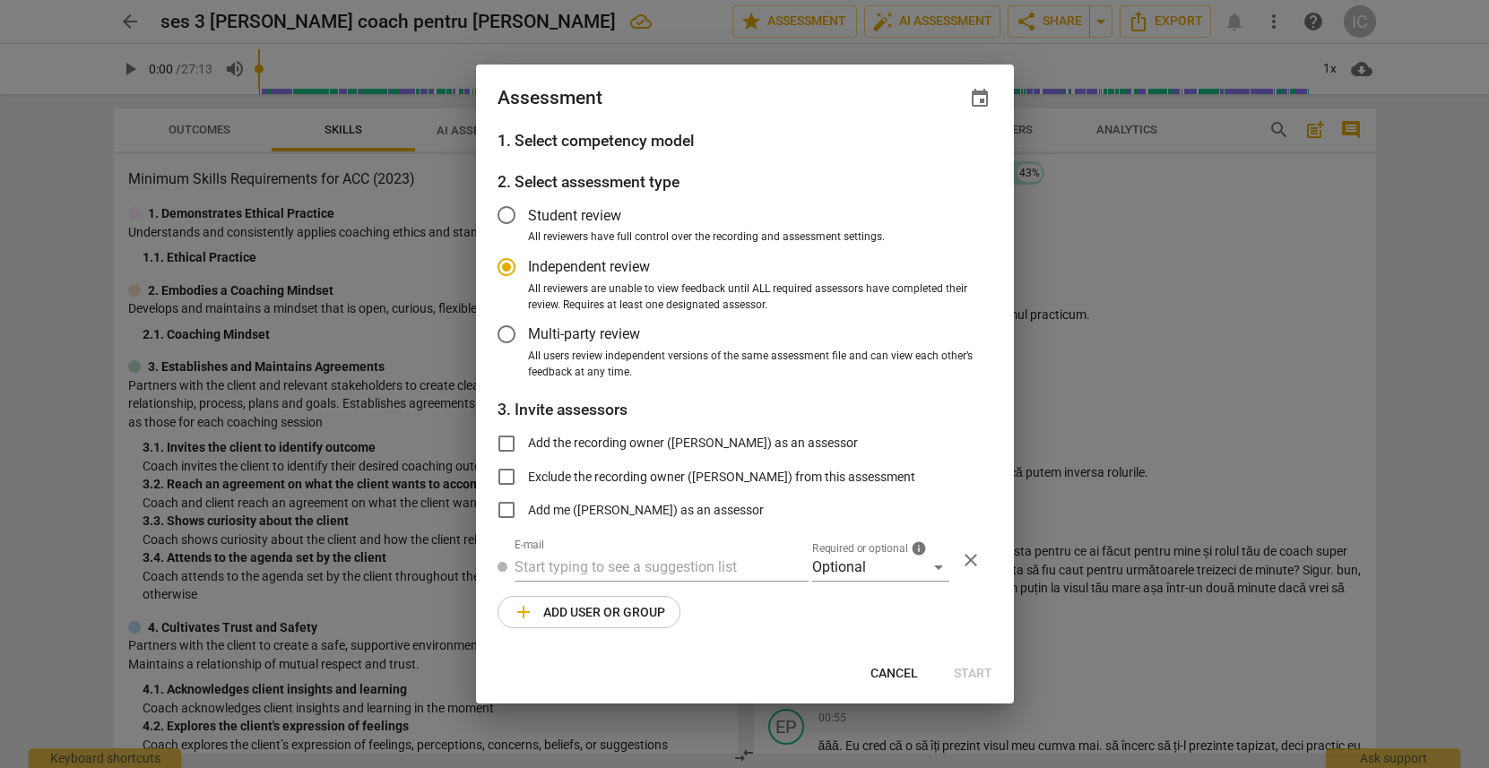
click at [630, 144] on h3 "1. Select competency model" at bounding box center [745, 140] width 495 height 23
click at [888, 681] on span "Cancel" at bounding box center [895, 674] width 48 height 18
radio input "false"
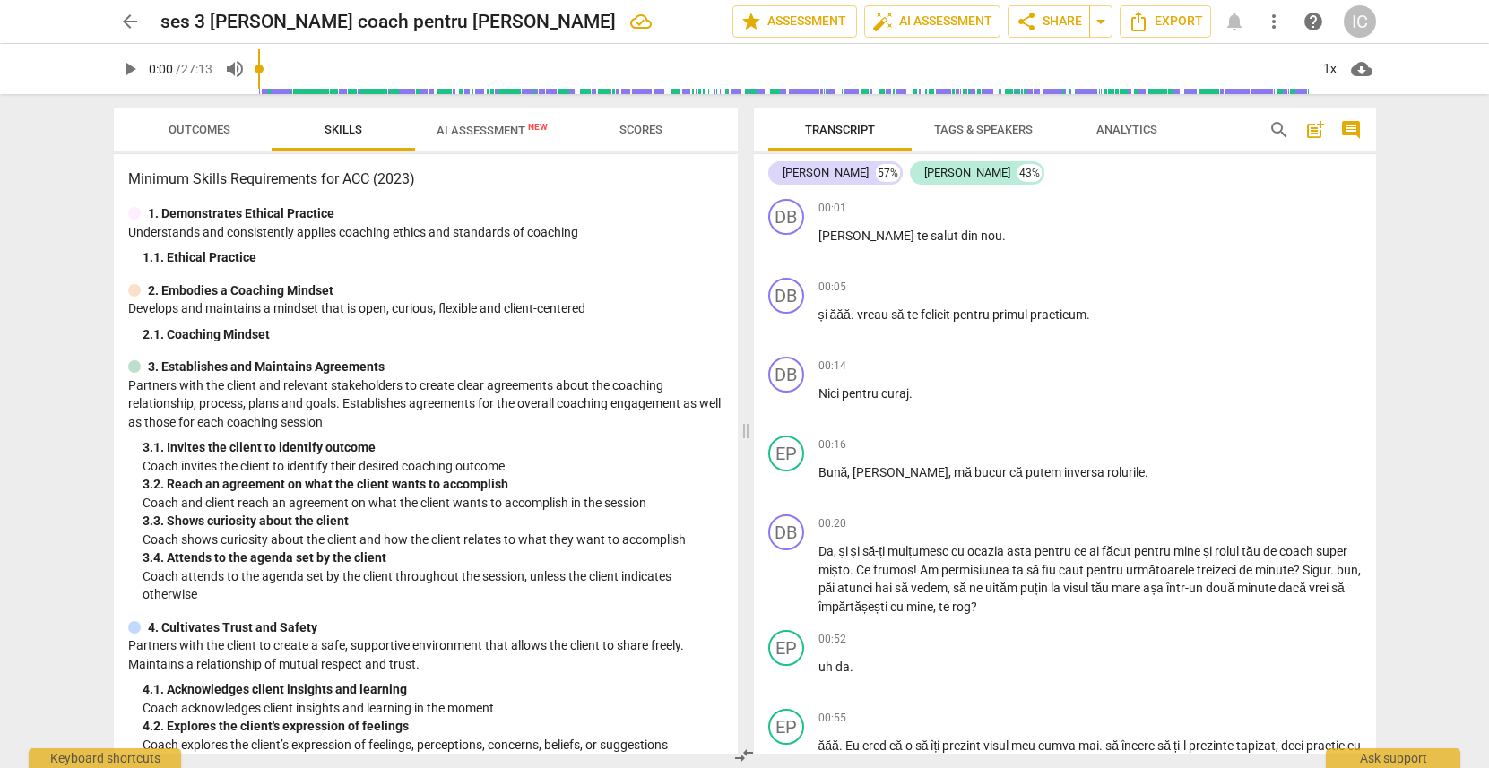
click at [135, 23] on span "arrow_back" at bounding box center [130, 22] width 22 height 22
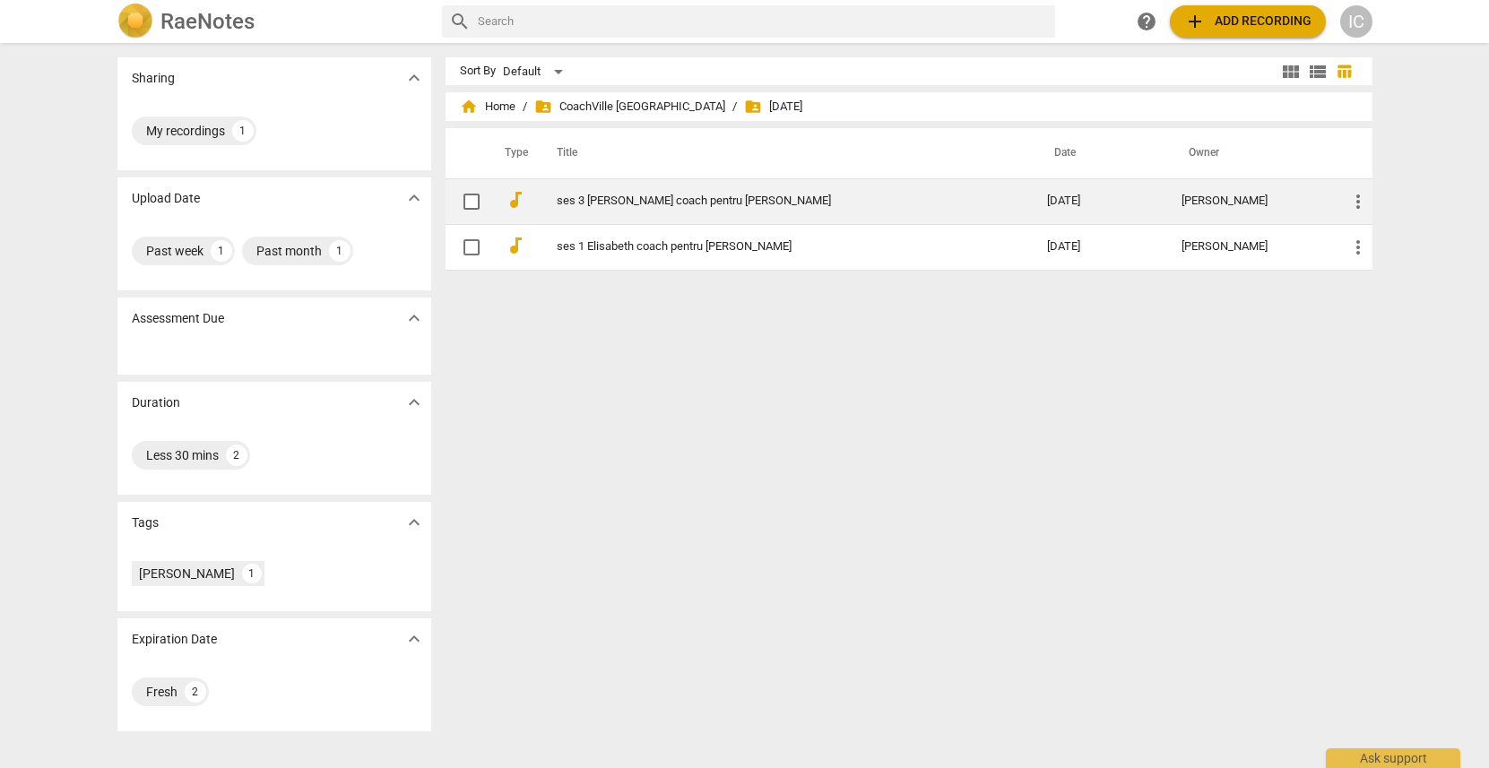
click at [1367, 198] on td "more_vert" at bounding box center [1352, 201] width 39 height 46
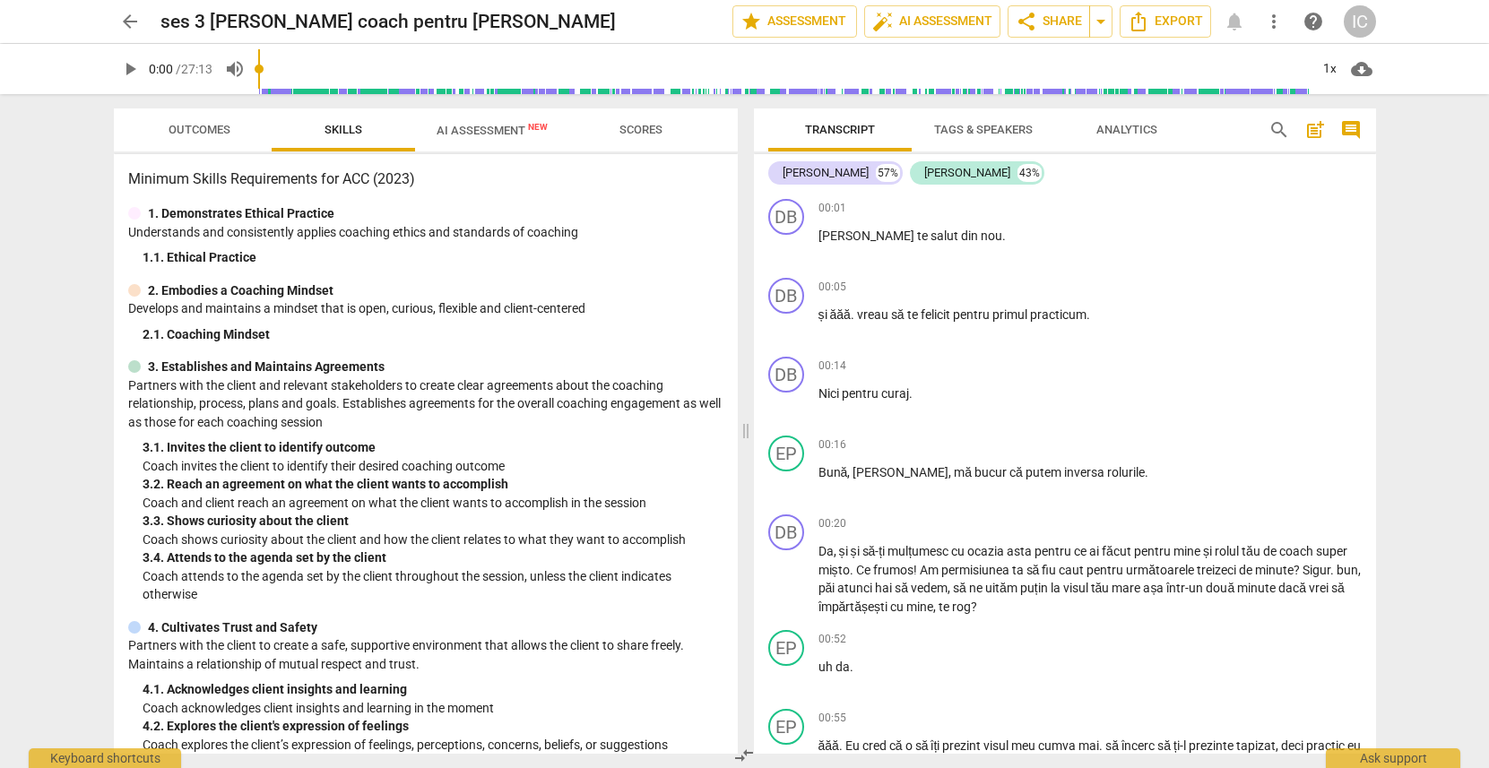
click at [490, 138] on span "AI Assessment New" at bounding box center [492, 130] width 154 height 27
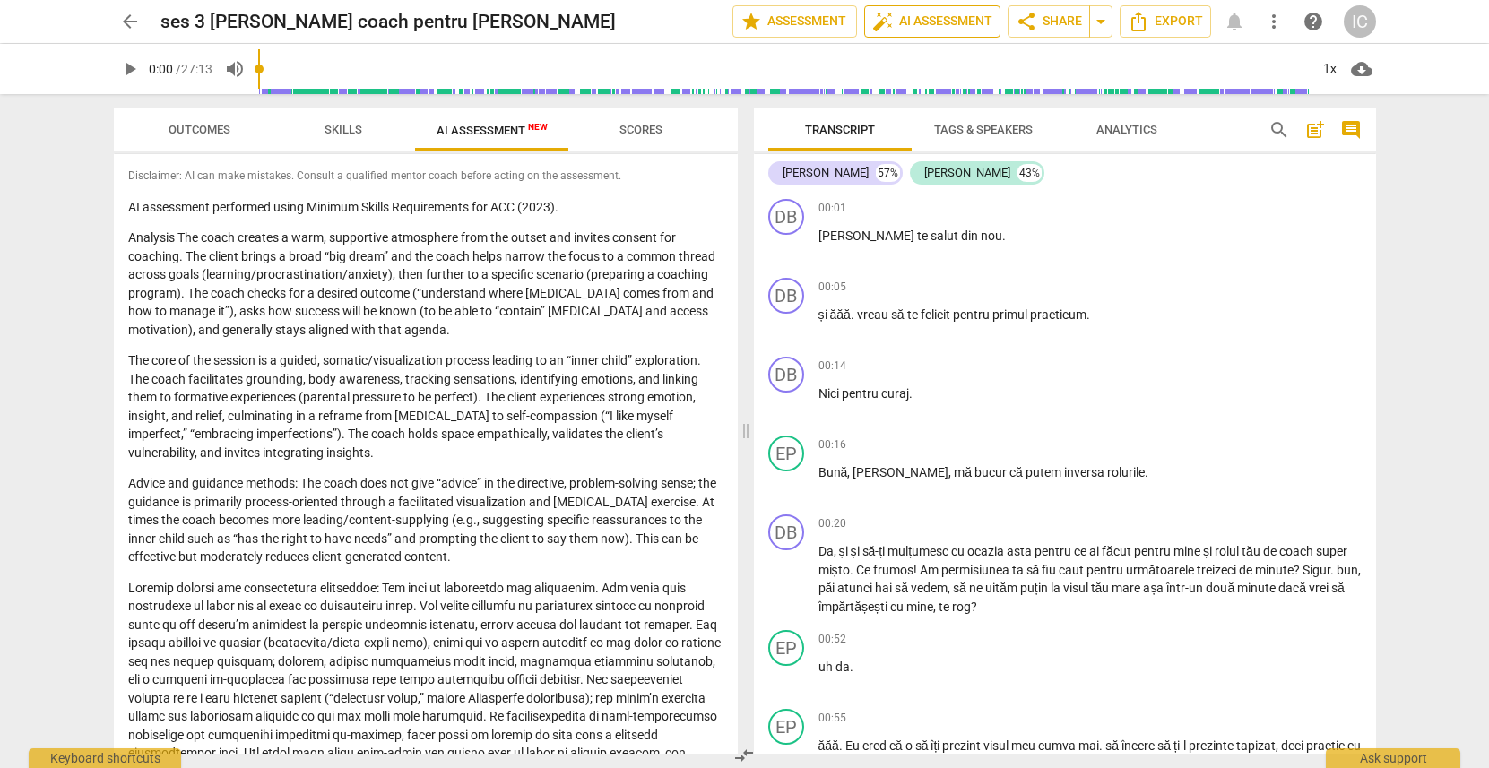
click at [919, 28] on span "auto_fix_high AI Assessment" at bounding box center [932, 22] width 120 height 22
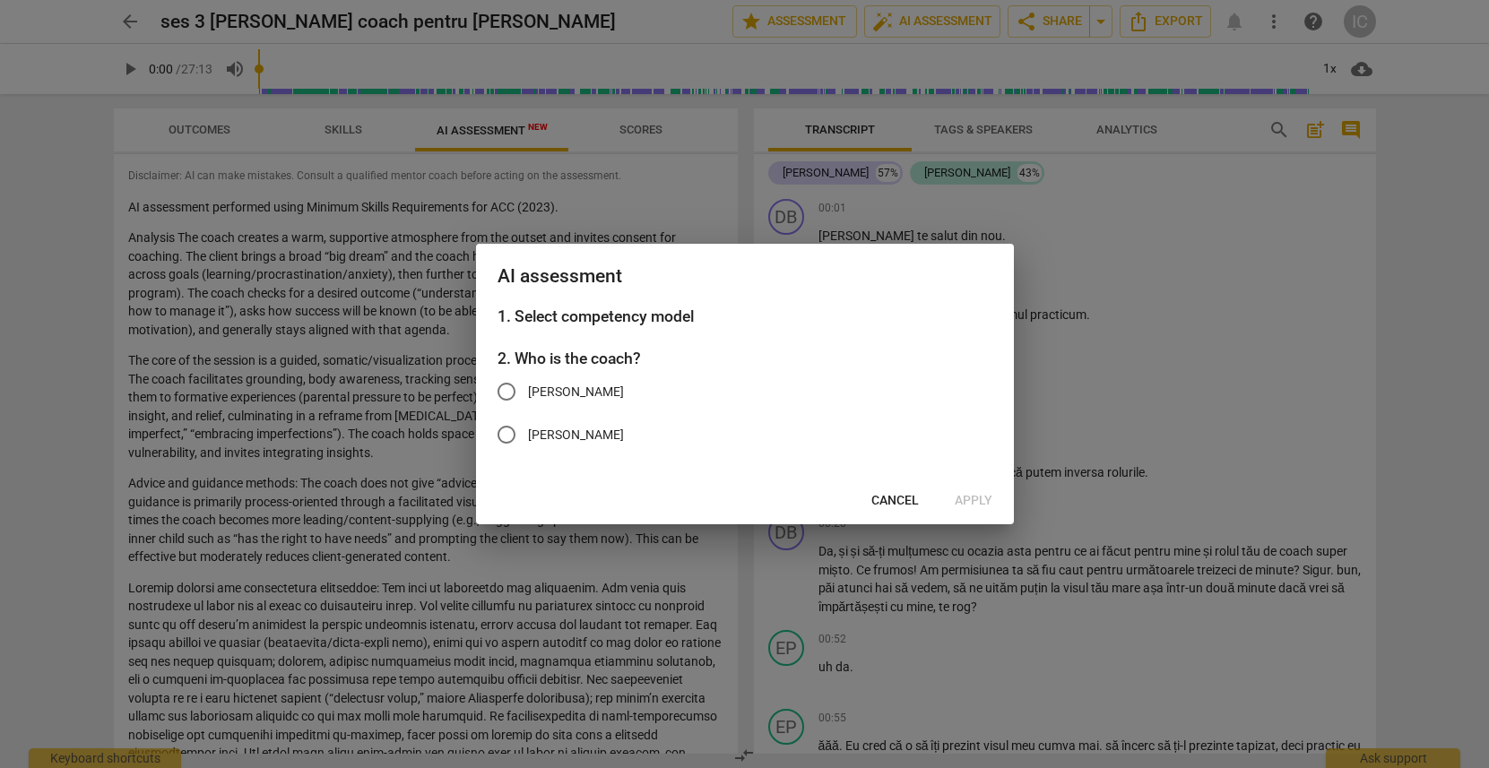
click at [896, 508] on span "Cancel" at bounding box center [896, 501] width 48 height 18
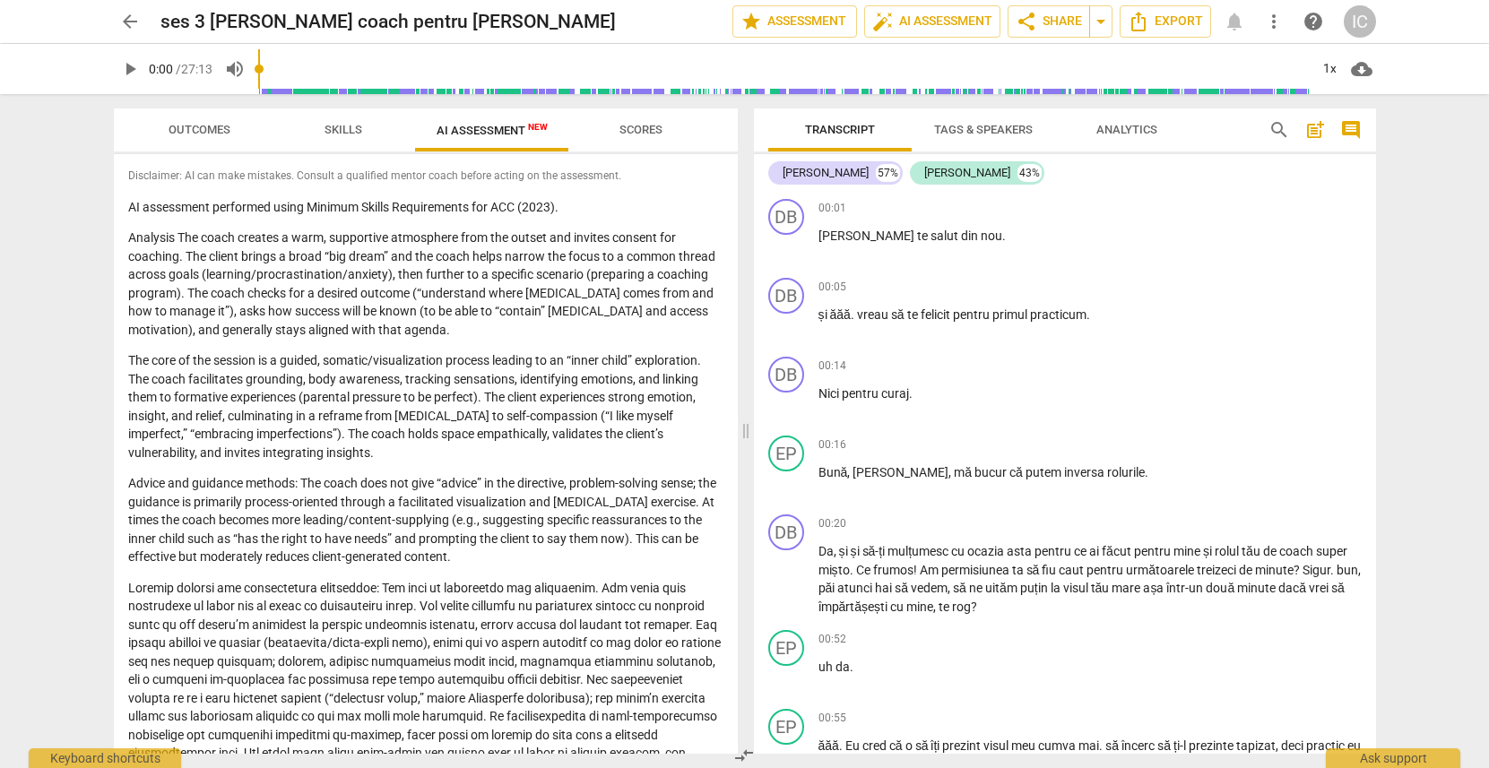
click at [116, 27] on span "arrow_back" at bounding box center [130, 22] width 32 height 22
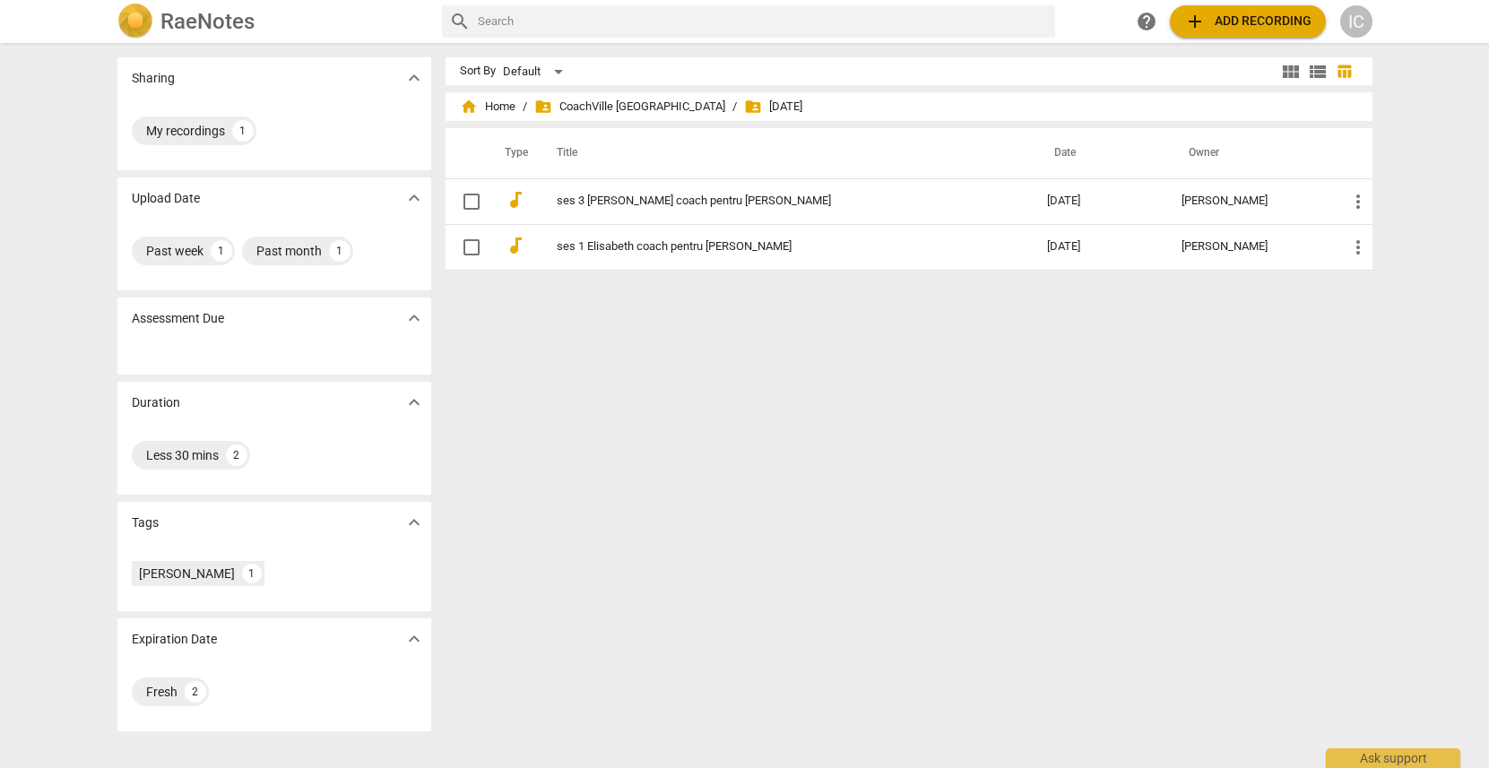
click at [429, 319] on div "Sharing expand_more My recordings 1 Upload Date expand_more Past week 1 Past mo…" at bounding box center [745, 407] width 1284 height 724
click at [422, 317] on span "expand_more" at bounding box center [414, 319] width 27 height 22
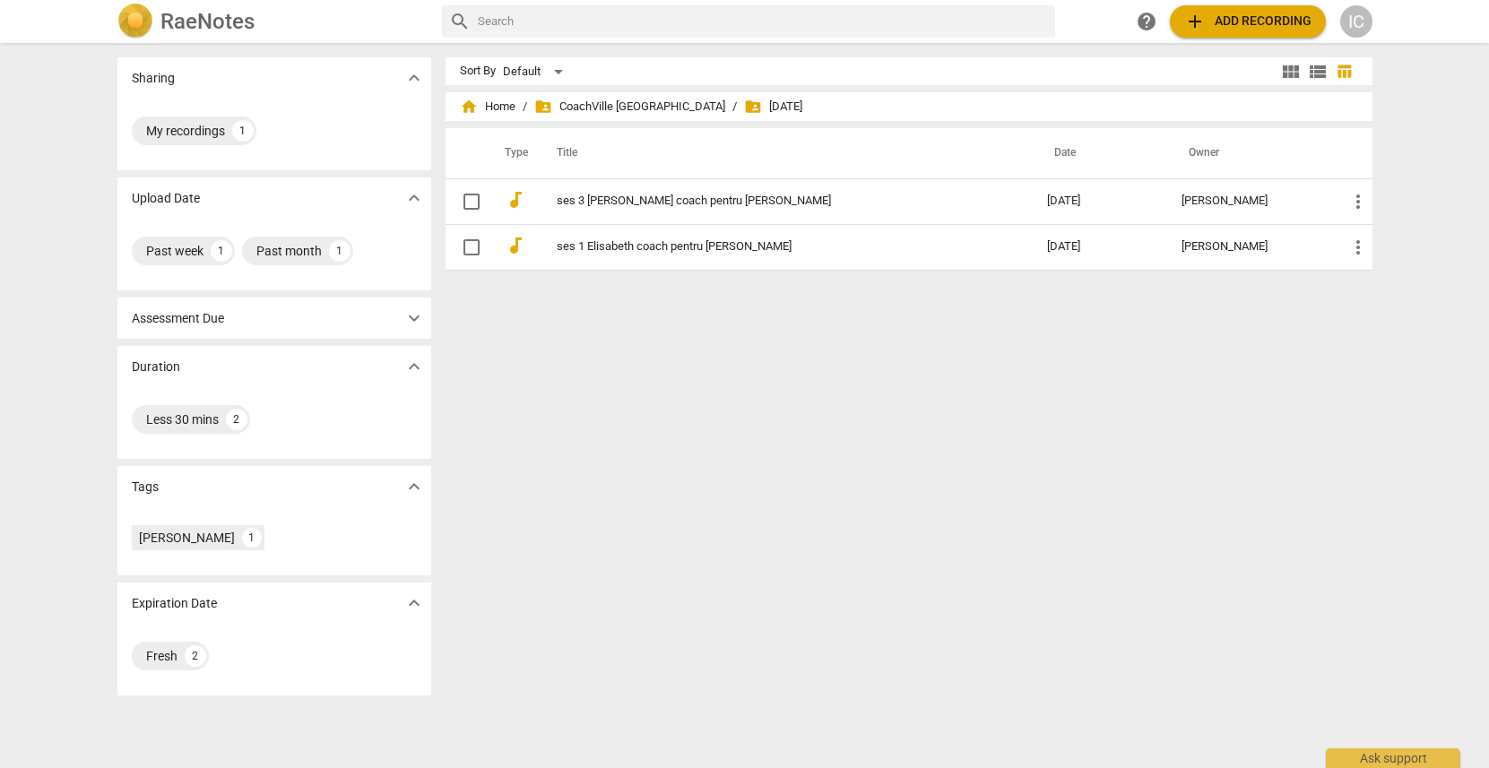
click at [422, 317] on span "expand_more" at bounding box center [414, 319] width 27 height 22
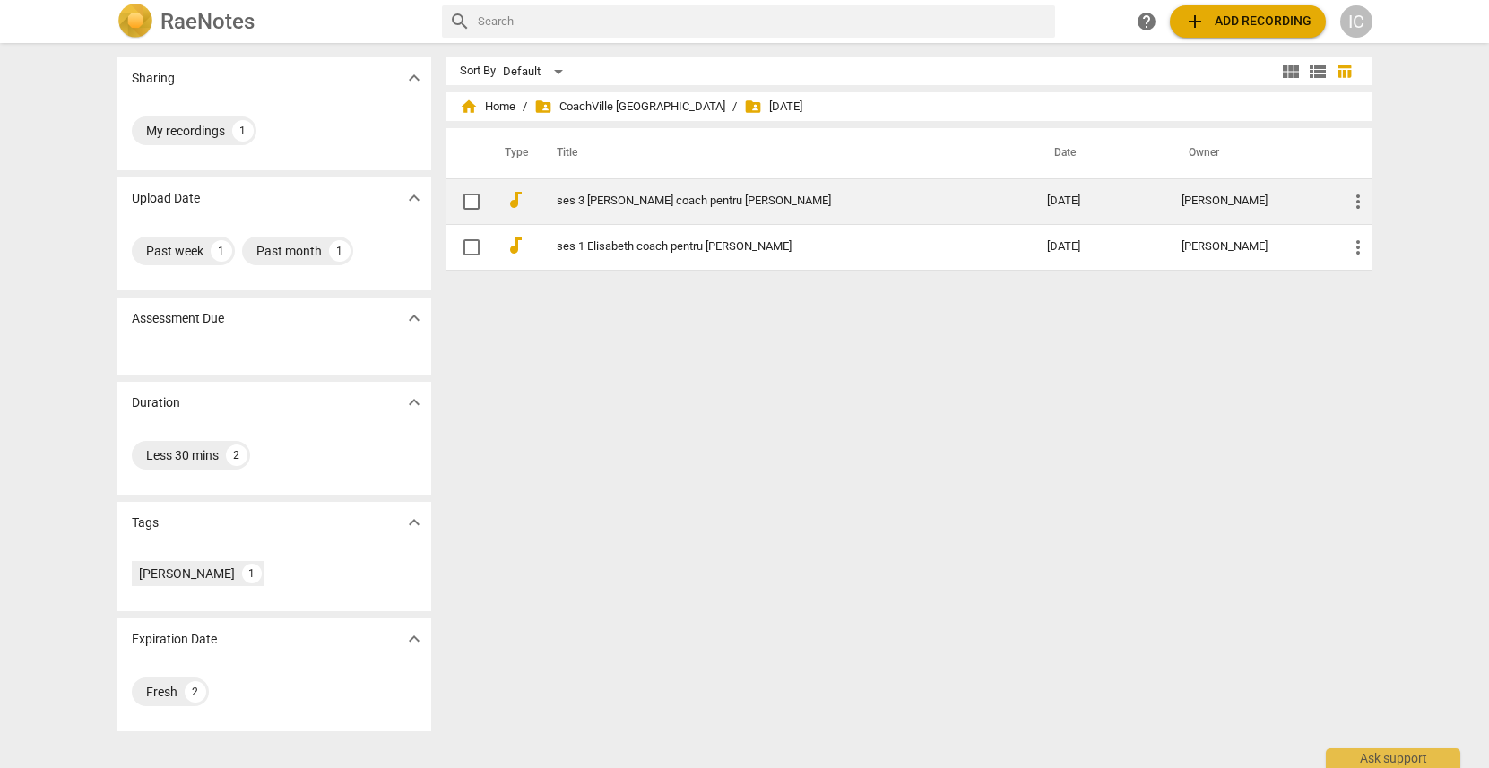
click at [1108, 201] on td "[DATE]" at bounding box center [1100, 201] width 135 height 46
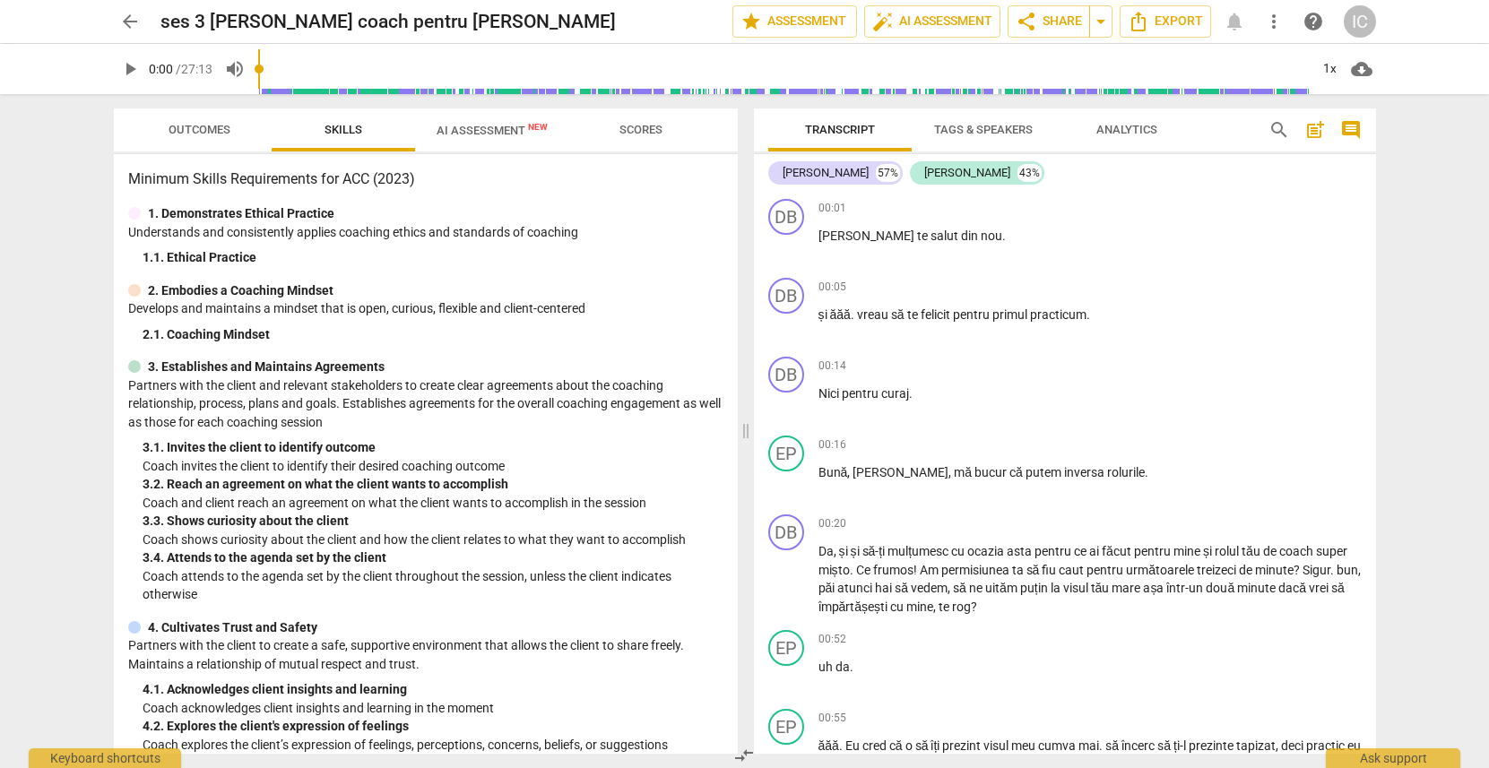
click at [471, 130] on span "AI Assessment New" at bounding box center [492, 130] width 111 height 13
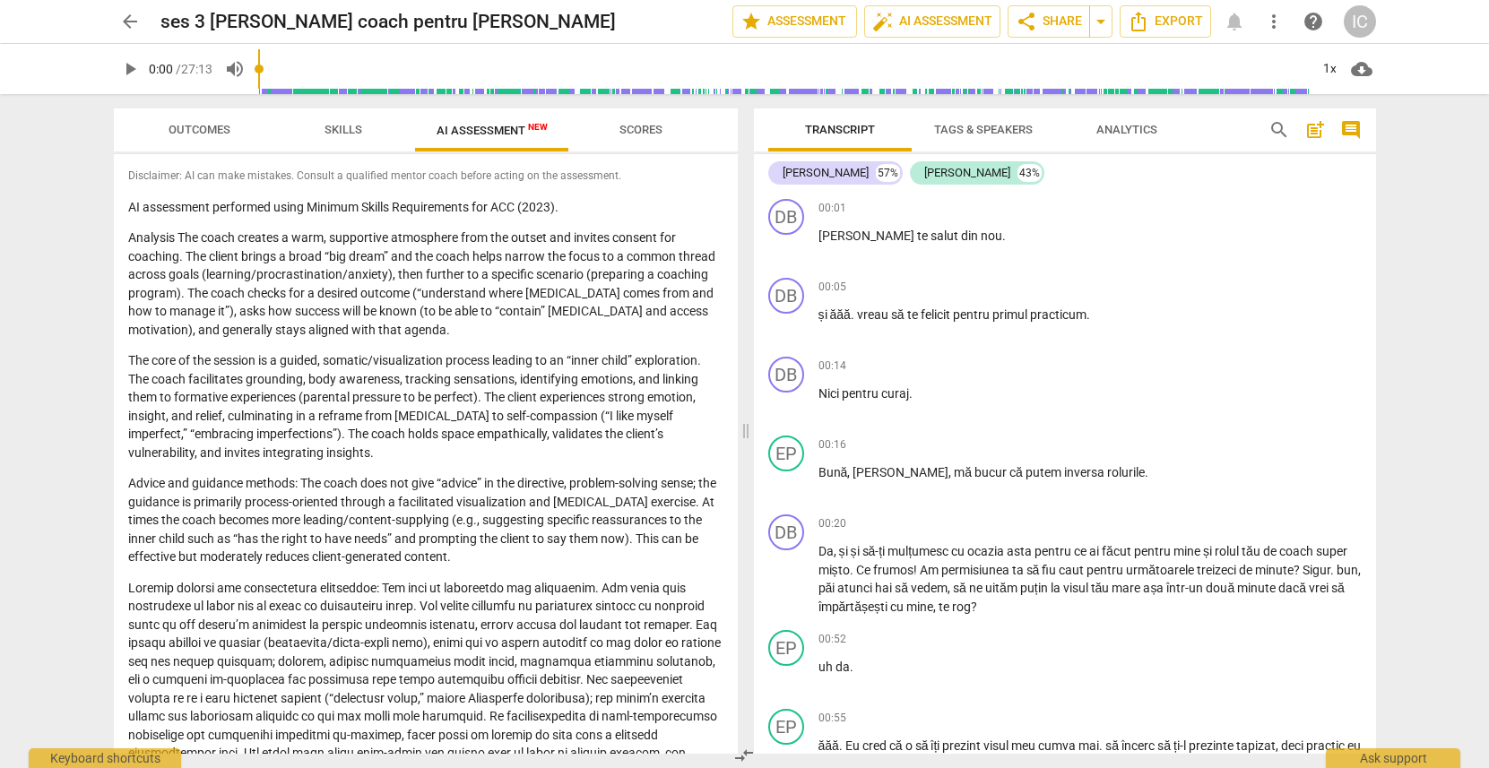
click at [651, 119] on span "Scores" at bounding box center [641, 130] width 86 height 24
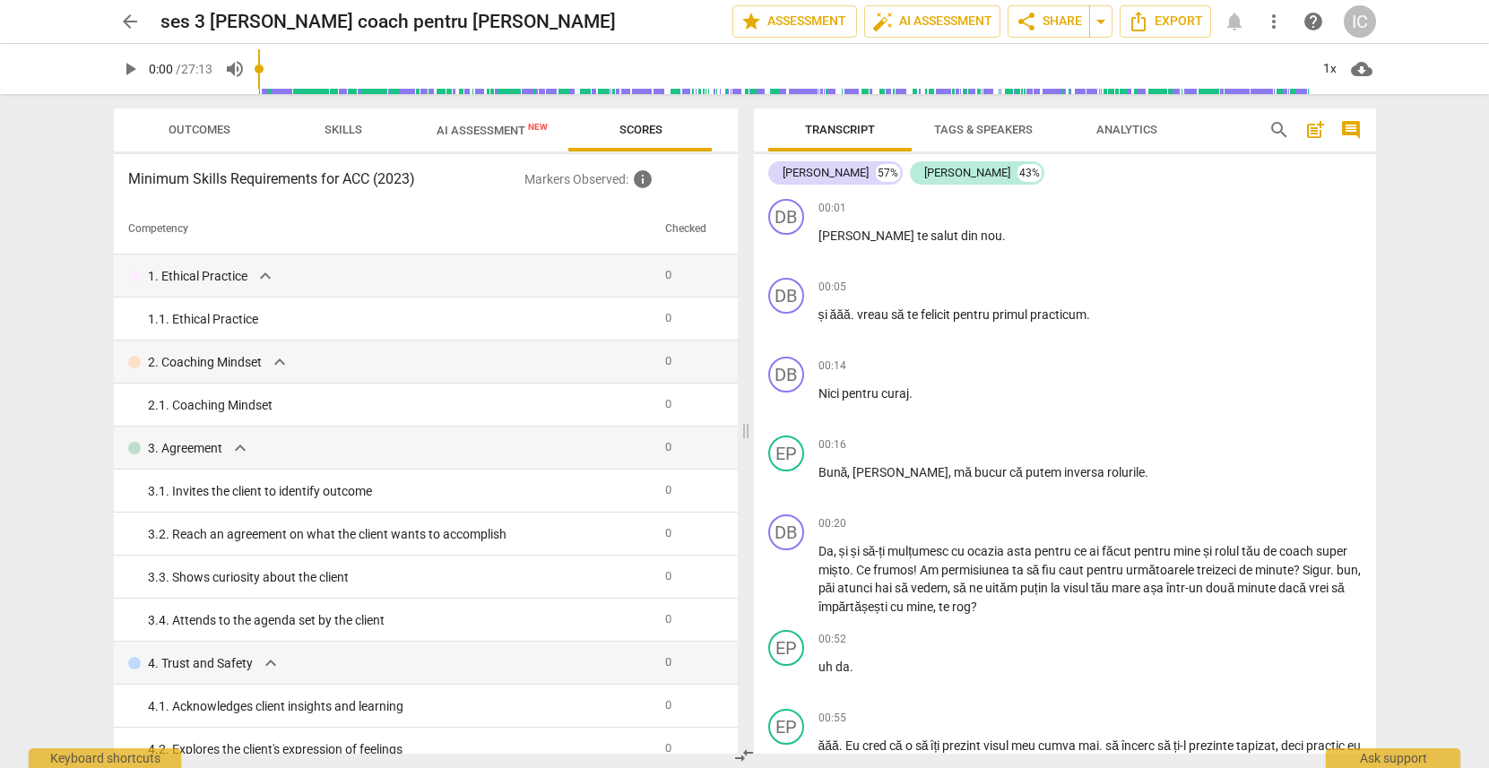
click at [612, 170] on p "Markers Observed : info" at bounding box center [624, 180] width 198 height 22
click at [645, 182] on span "info" at bounding box center [643, 180] width 22 height 22
click at [135, 26] on span "arrow_back" at bounding box center [130, 22] width 22 height 22
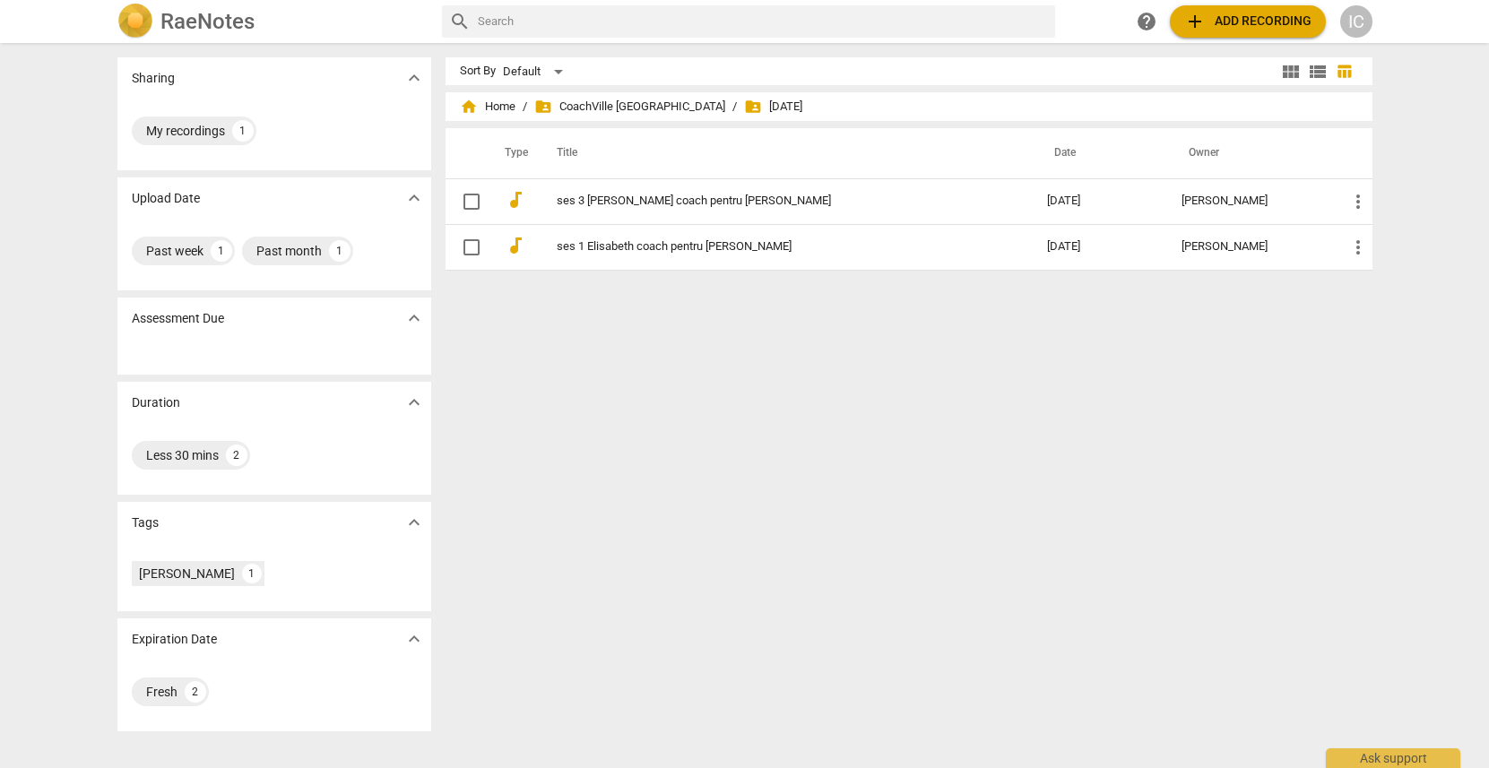
click at [135, 24] on img at bounding box center [135, 22] width 36 height 36
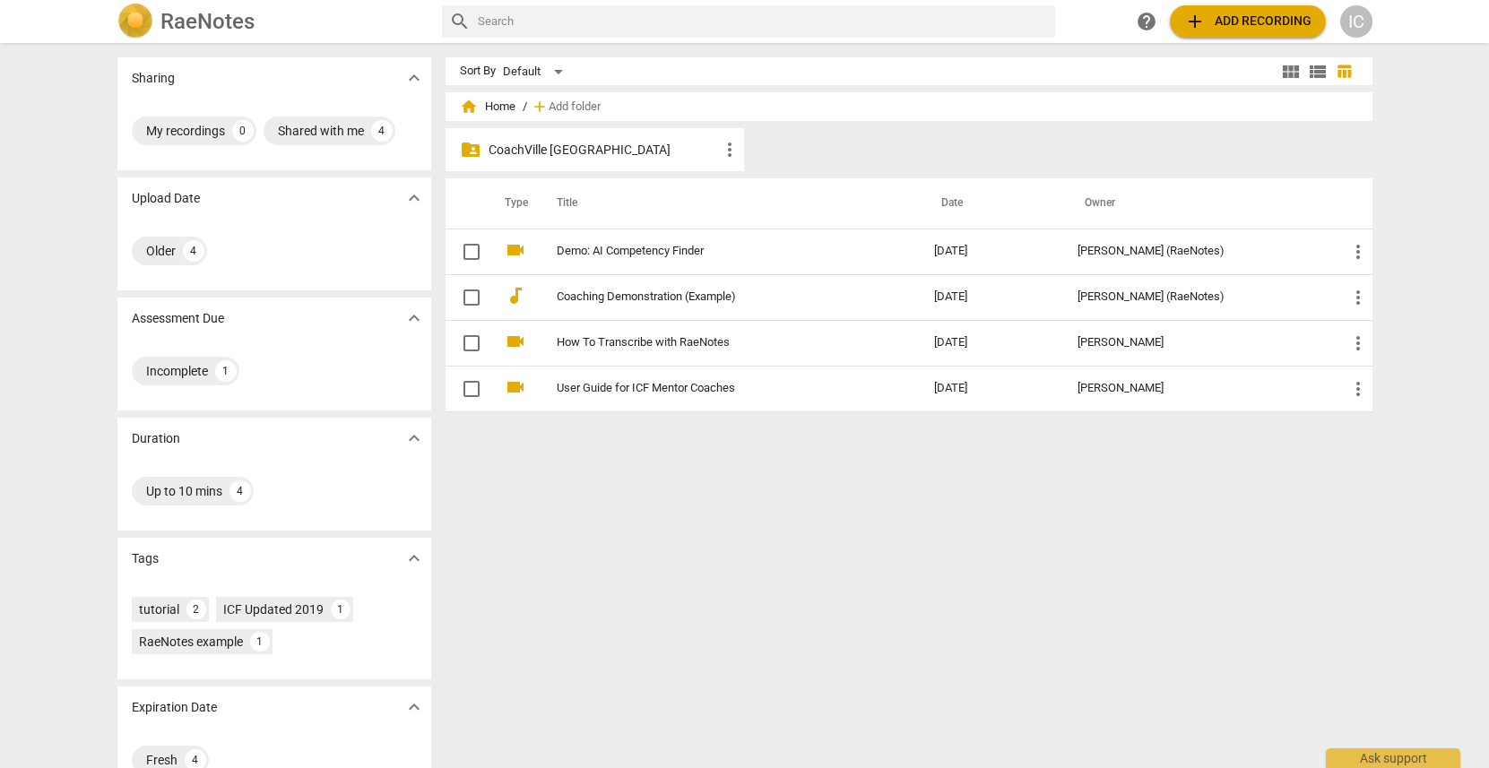
click at [636, 131] on div "folder_shared CoachVille [GEOGRAPHIC_DATA] more_vert" at bounding box center [595, 149] width 299 height 43
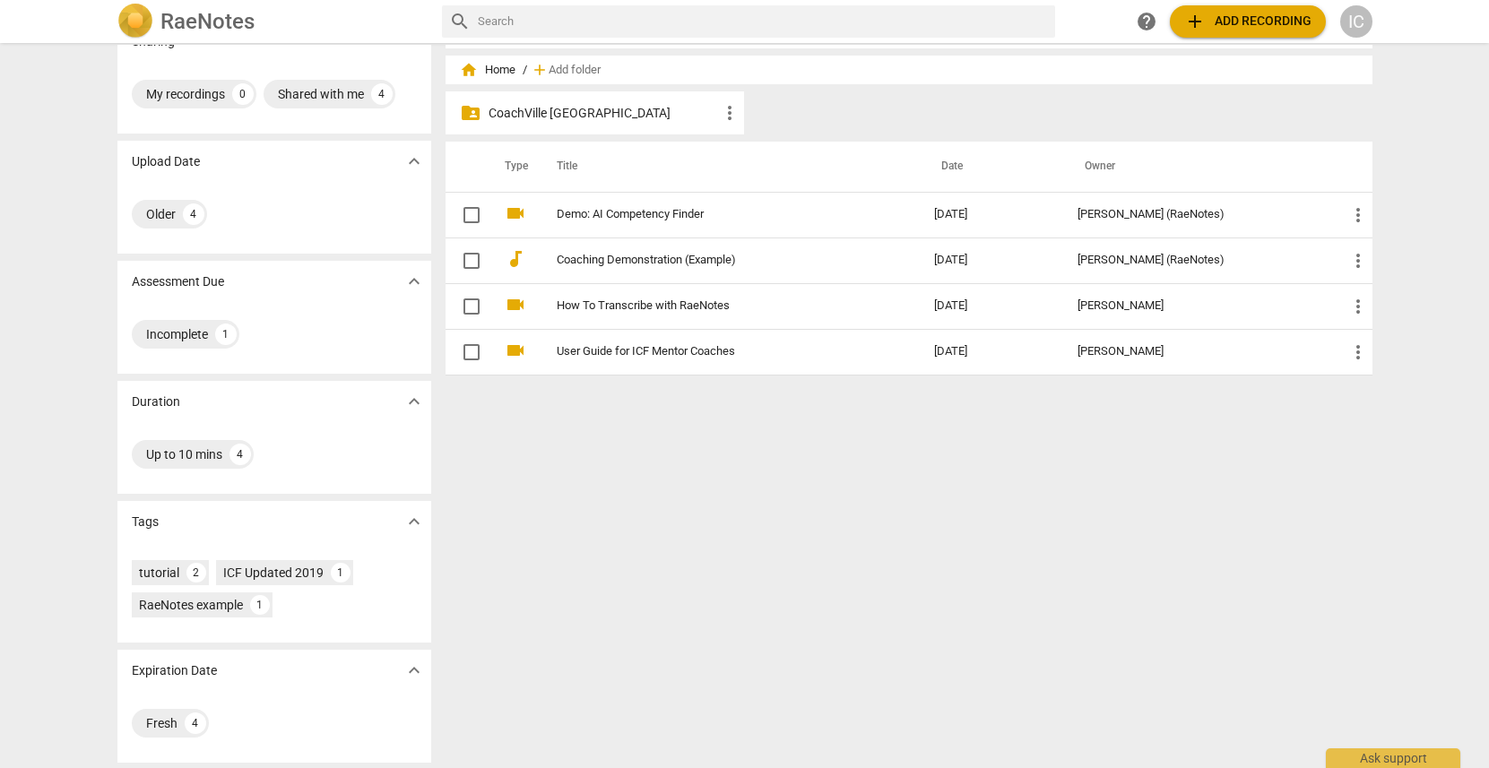
scroll to position [39, 0]
click at [582, 121] on div "folder_shared CoachVille [GEOGRAPHIC_DATA] more_vert" at bounding box center [595, 111] width 299 height 43
click at [560, 109] on p "CoachVille [GEOGRAPHIC_DATA]" at bounding box center [604, 111] width 231 height 19
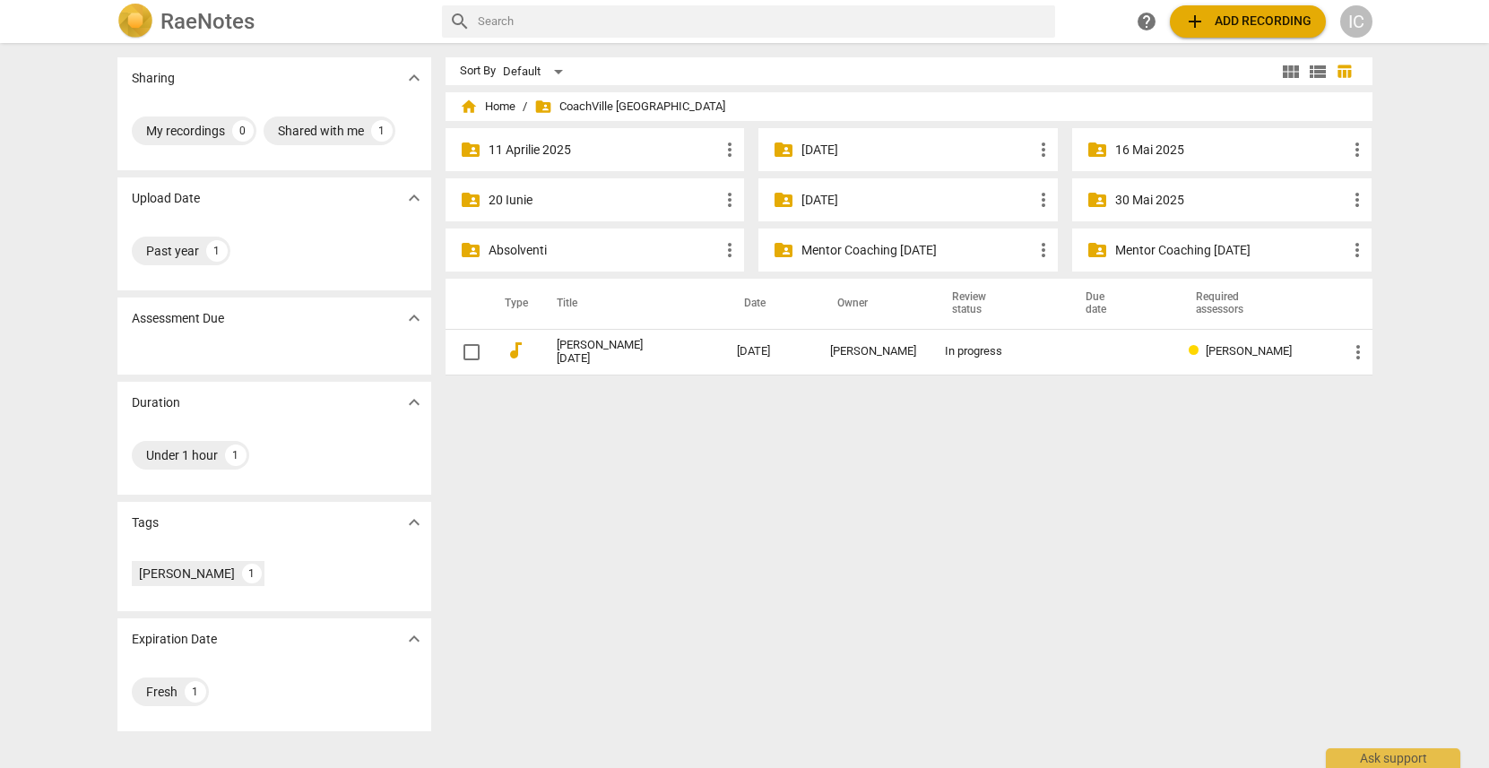
click at [943, 203] on p "[DATE]" at bounding box center [917, 200] width 231 height 19
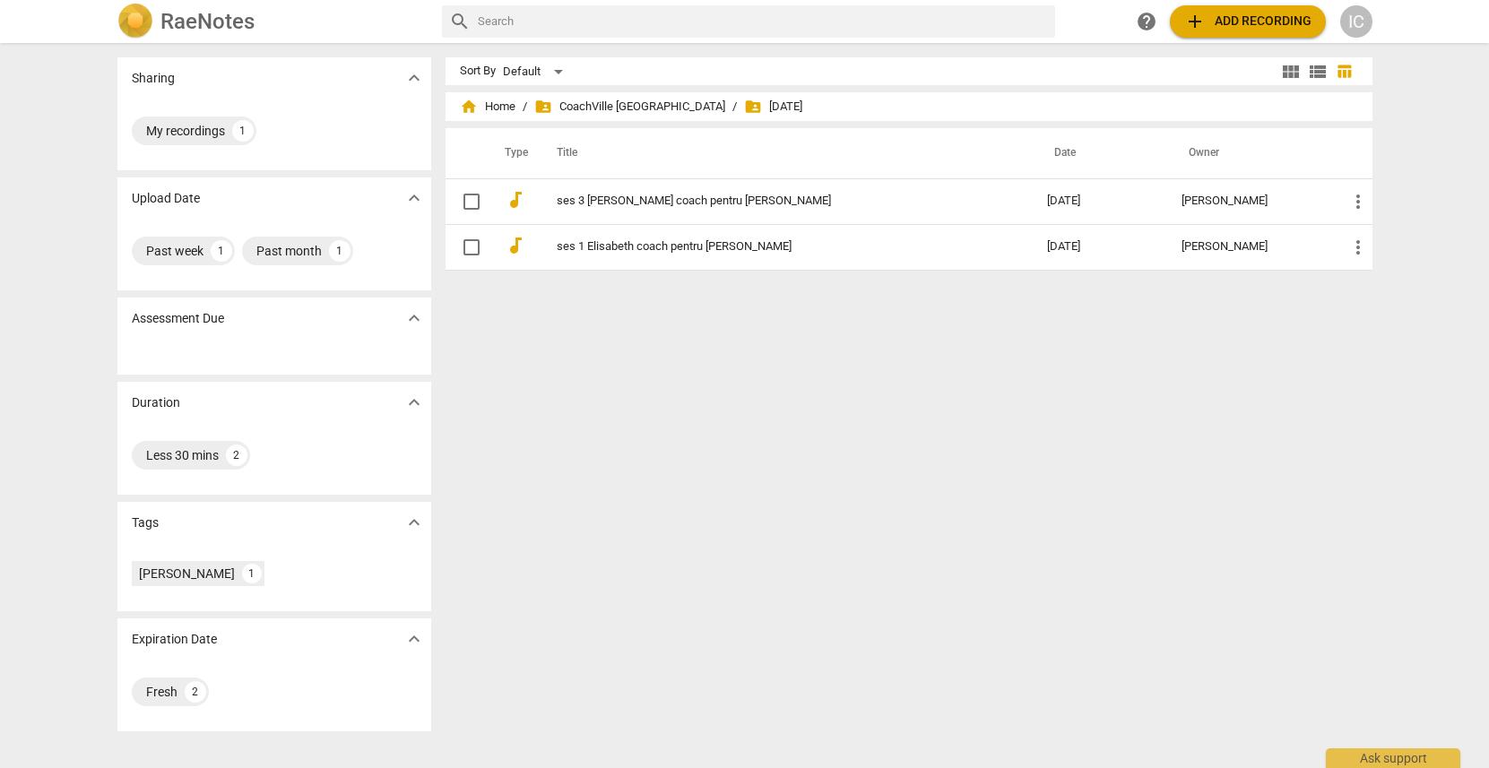
click at [943, 203] on td "ses 3 [PERSON_NAME] coach pentru [PERSON_NAME]" at bounding box center [784, 201] width 499 height 46
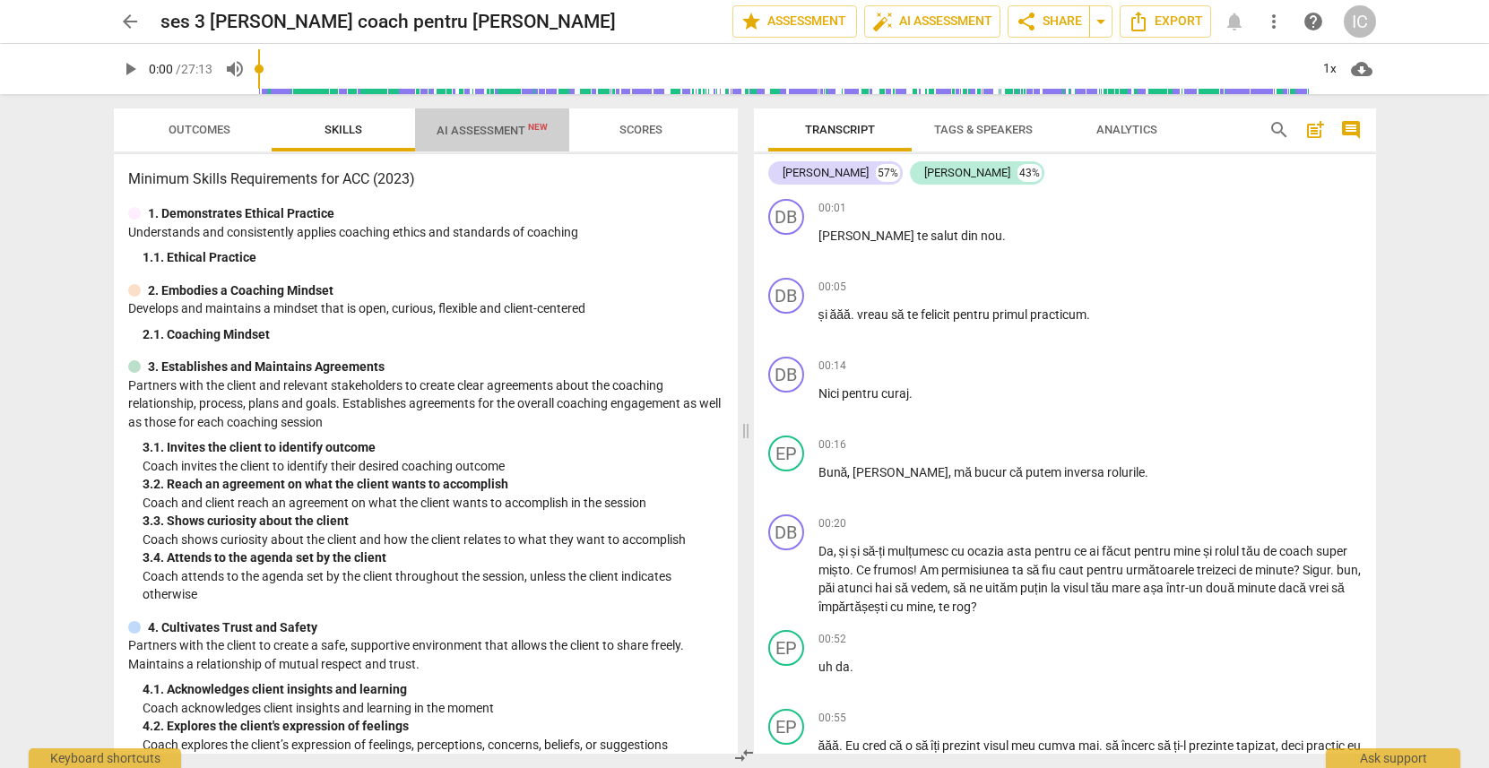
click at [485, 140] on span "AI Assessment New" at bounding box center [492, 130] width 154 height 27
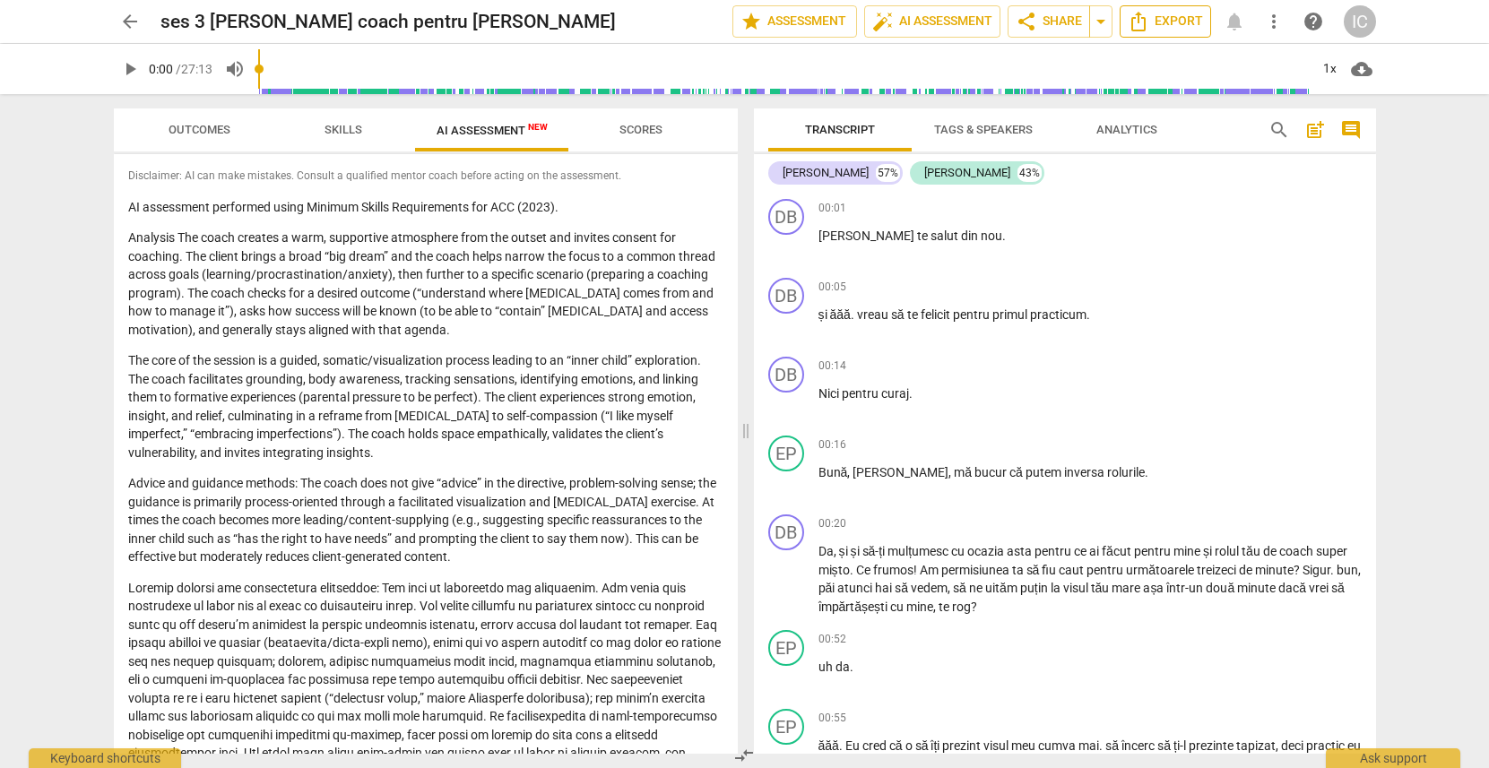
click at [1197, 26] on span "Export" at bounding box center [1165, 22] width 75 height 22
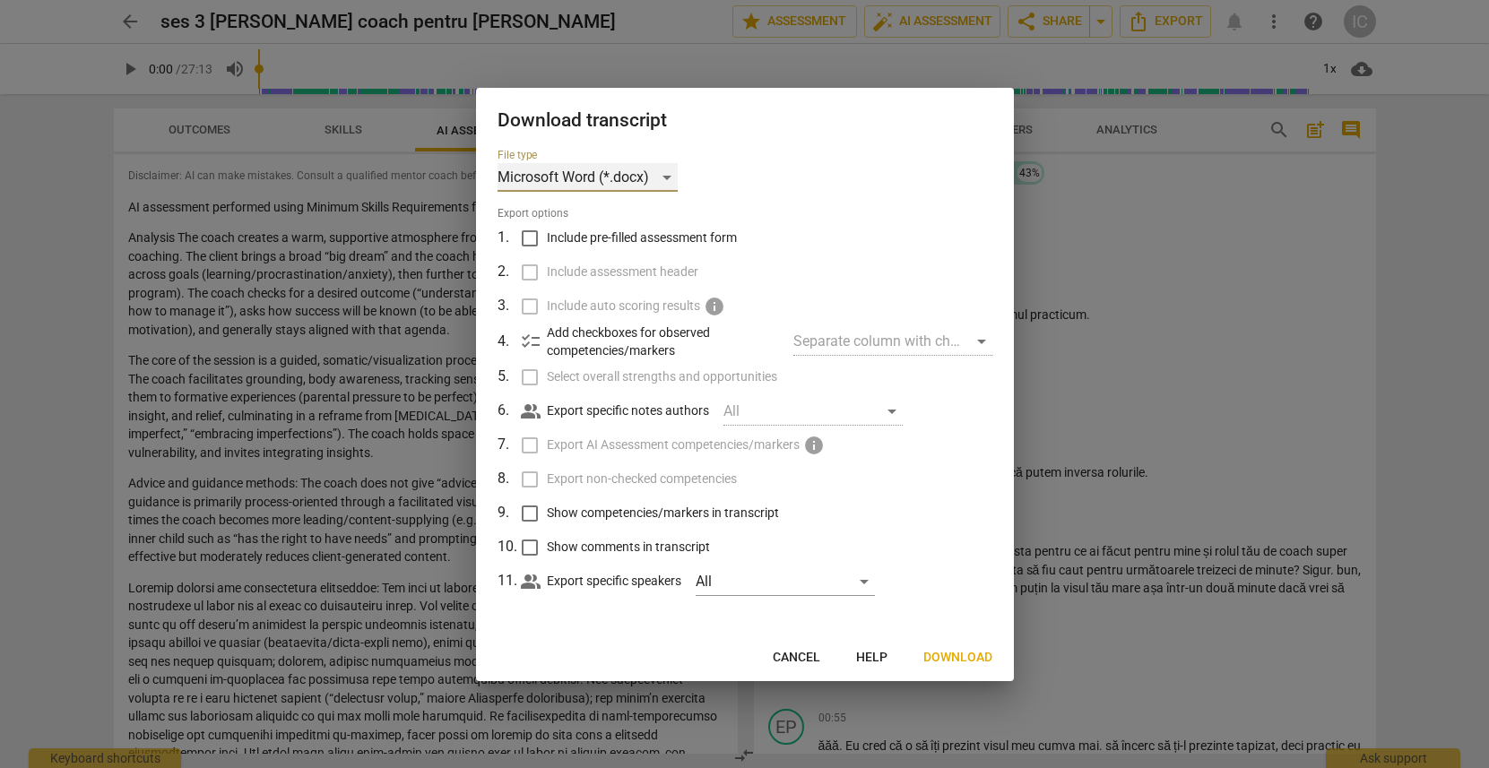
click at [634, 188] on div "Microsoft Word (*.docx)" at bounding box center [588, 177] width 180 height 29
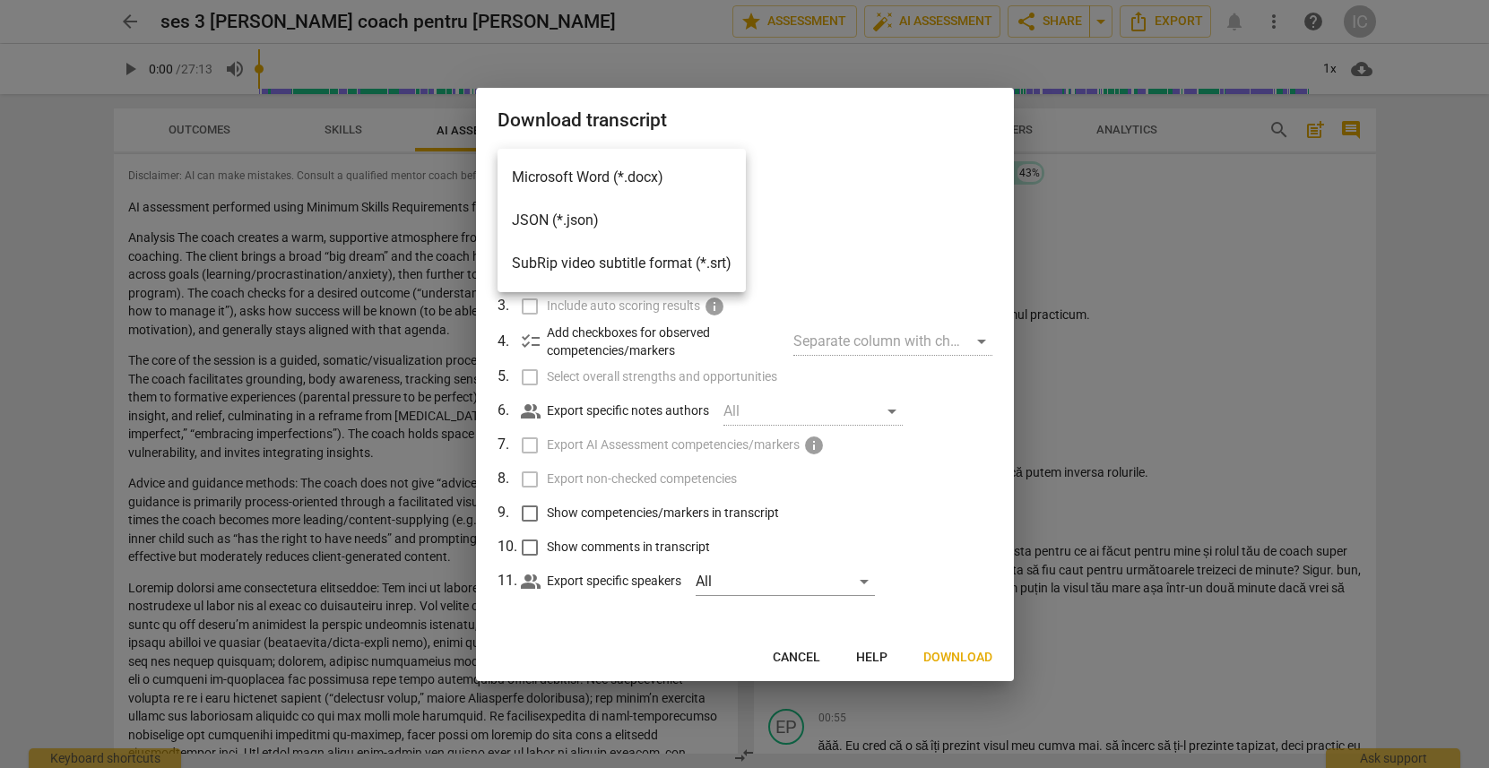
click at [638, 176] on li "Microsoft Word (*.docx)" at bounding box center [622, 177] width 248 height 43
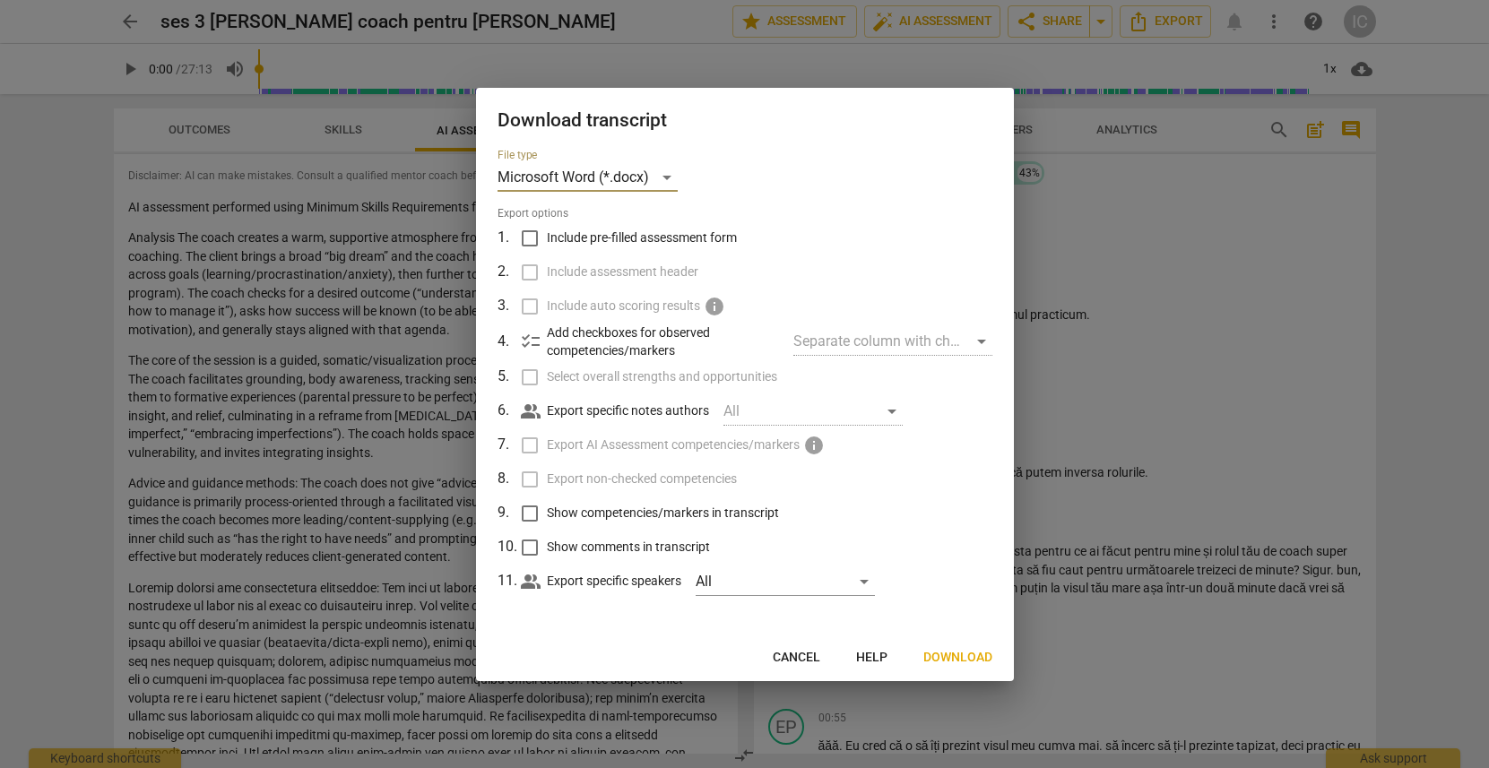
click at [938, 655] on span "Download" at bounding box center [958, 658] width 69 height 18
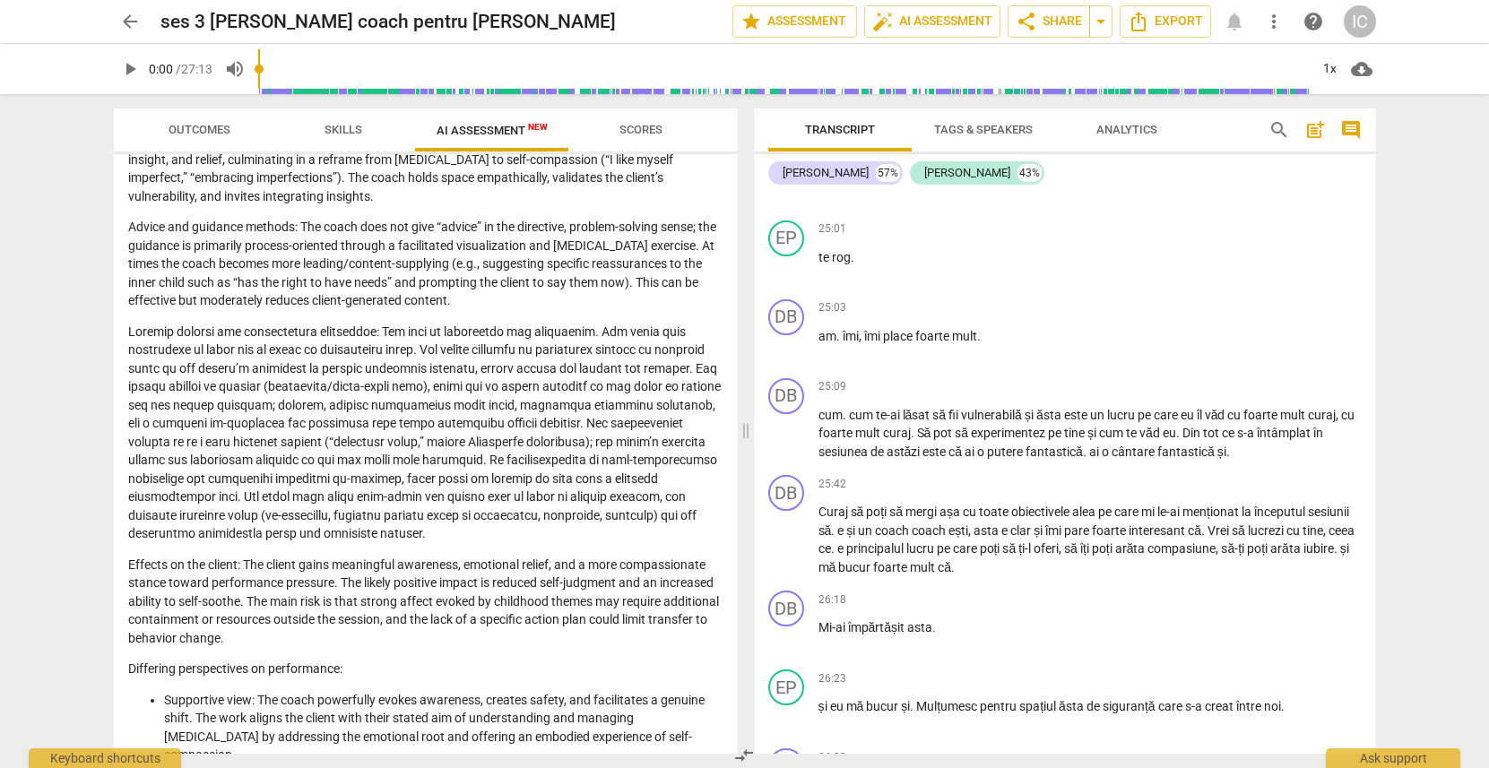
scroll to position [279, 0]
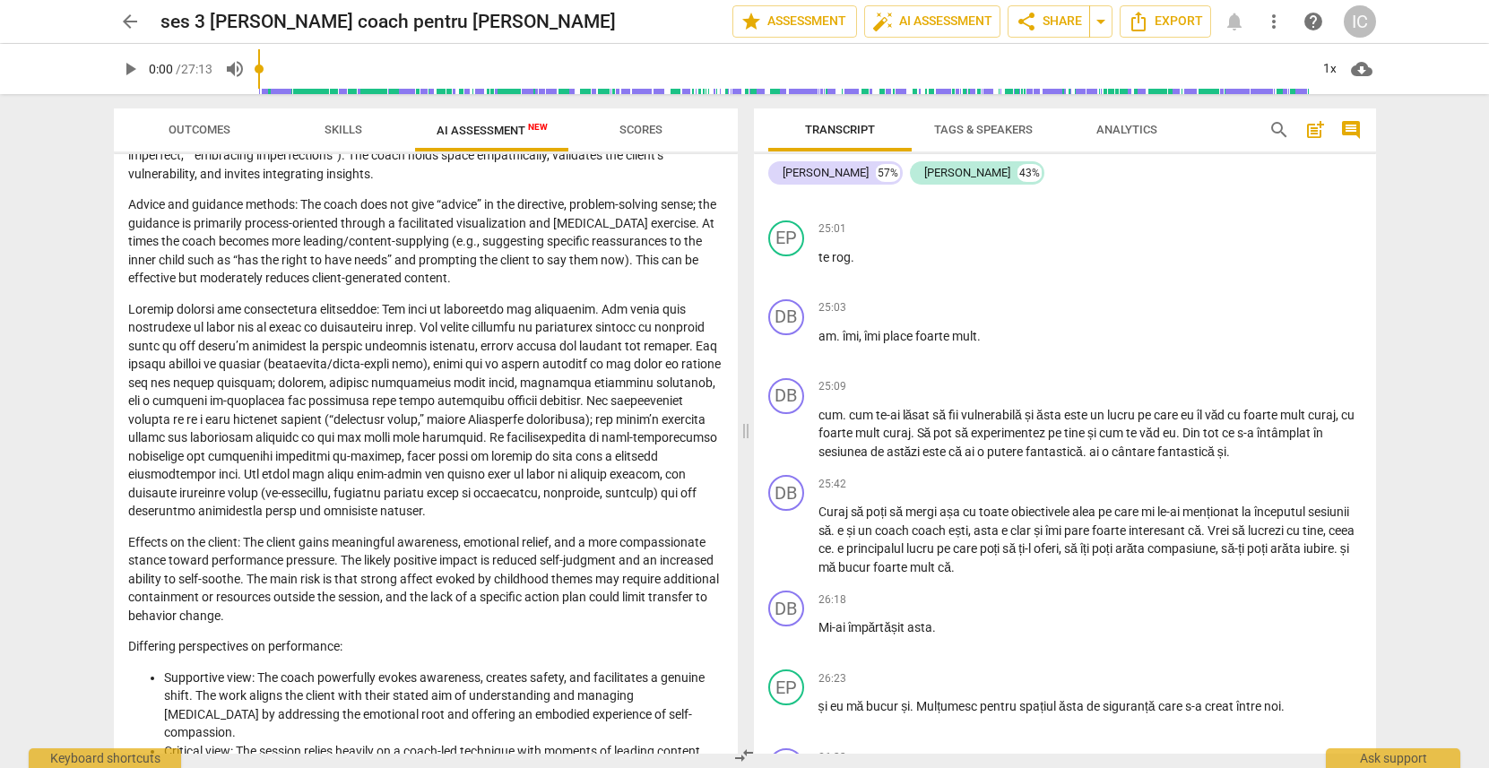
drag, startPoint x: 322, startPoint y: 365, endPoint x: 474, endPoint y: 369, distance: 152.5
click at [460, 368] on p at bounding box center [425, 410] width 595 height 221
click at [513, 372] on p at bounding box center [425, 410] width 595 height 221
drag, startPoint x: 204, startPoint y: 369, endPoint x: 562, endPoint y: 364, distance: 357.8
click at [534, 359] on p at bounding box center [425, 410] width 595 height 221
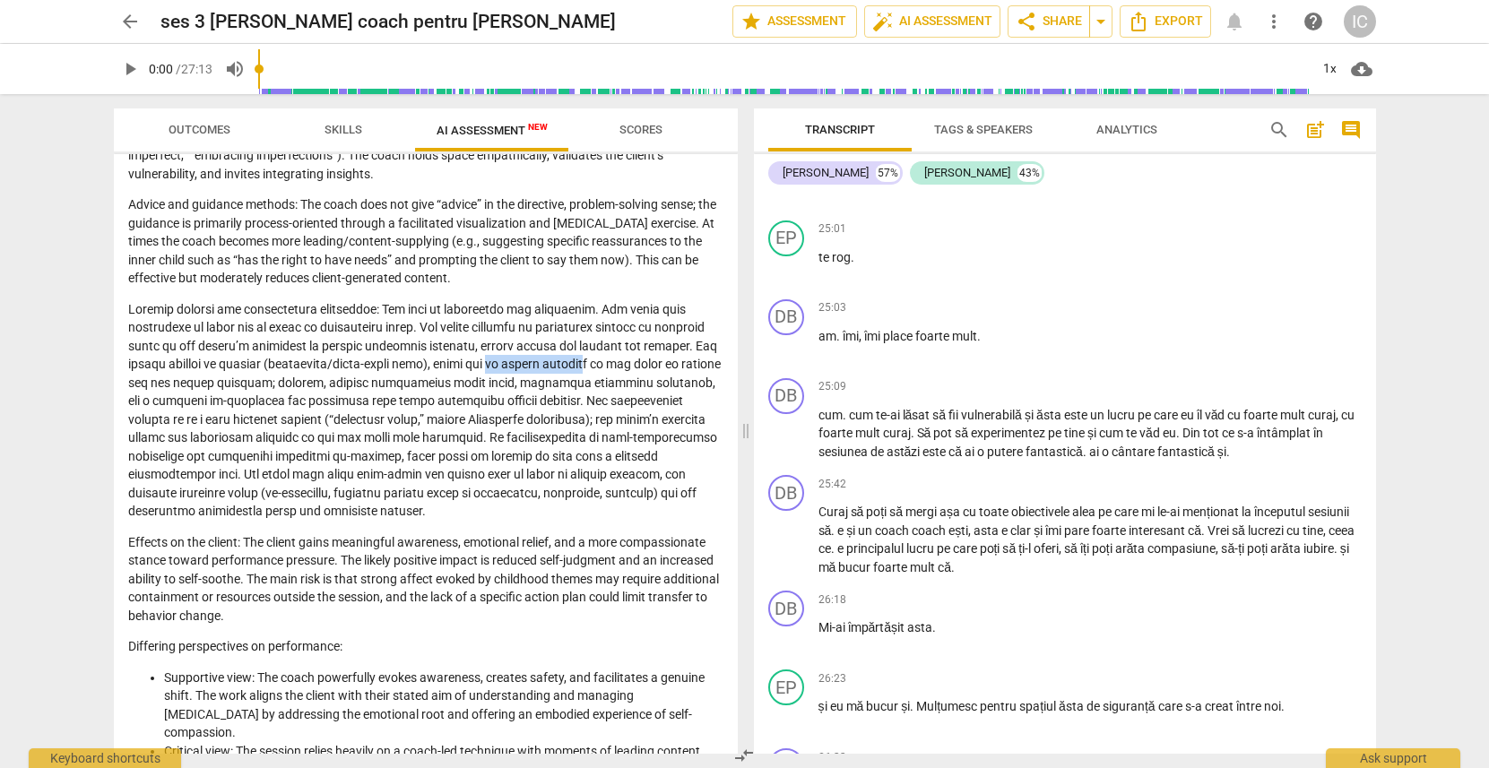
drag, startPoint x: 579, startPoint y: 365, endPoint x: 679, endPoint y: 365, distance: 99.5
click at [676, 365] on p at bounding box center [425, 410] width 595 height 221
click at [680, 365] on p at bounding box center [425, 410] width 595 height 221
drag, startPoint x: 200, startPoint y: 383, endPoint x: 447, endPoint y: 386, distance: 246.6
click at [447, 386] on p at bounding box center [425, 410] width 595 height 221
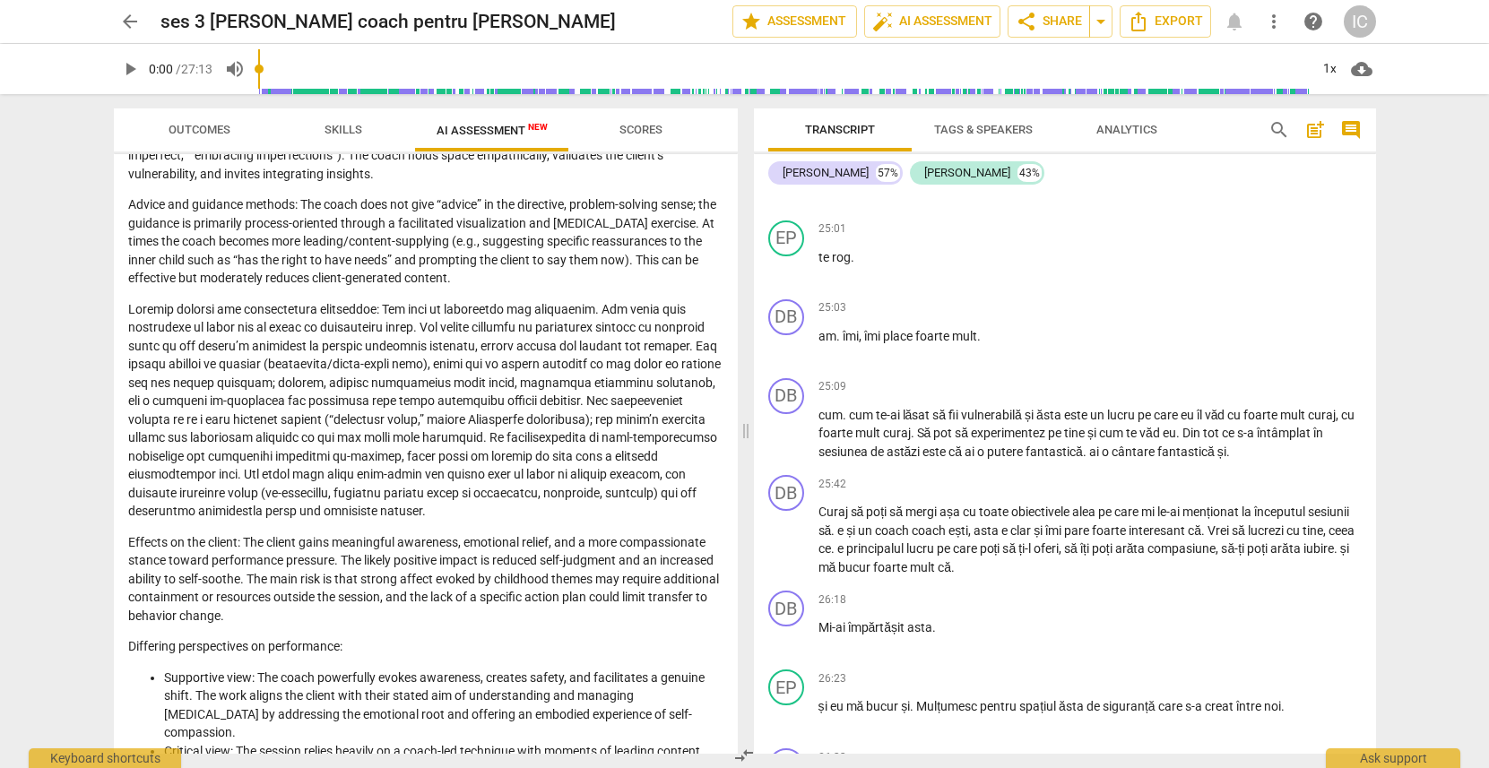
click at [531, 384] on p at bounding box center [425, 410] width 595 height 221
click at [403, 374] on p at bounding box center [425, 410] width 595 height 221
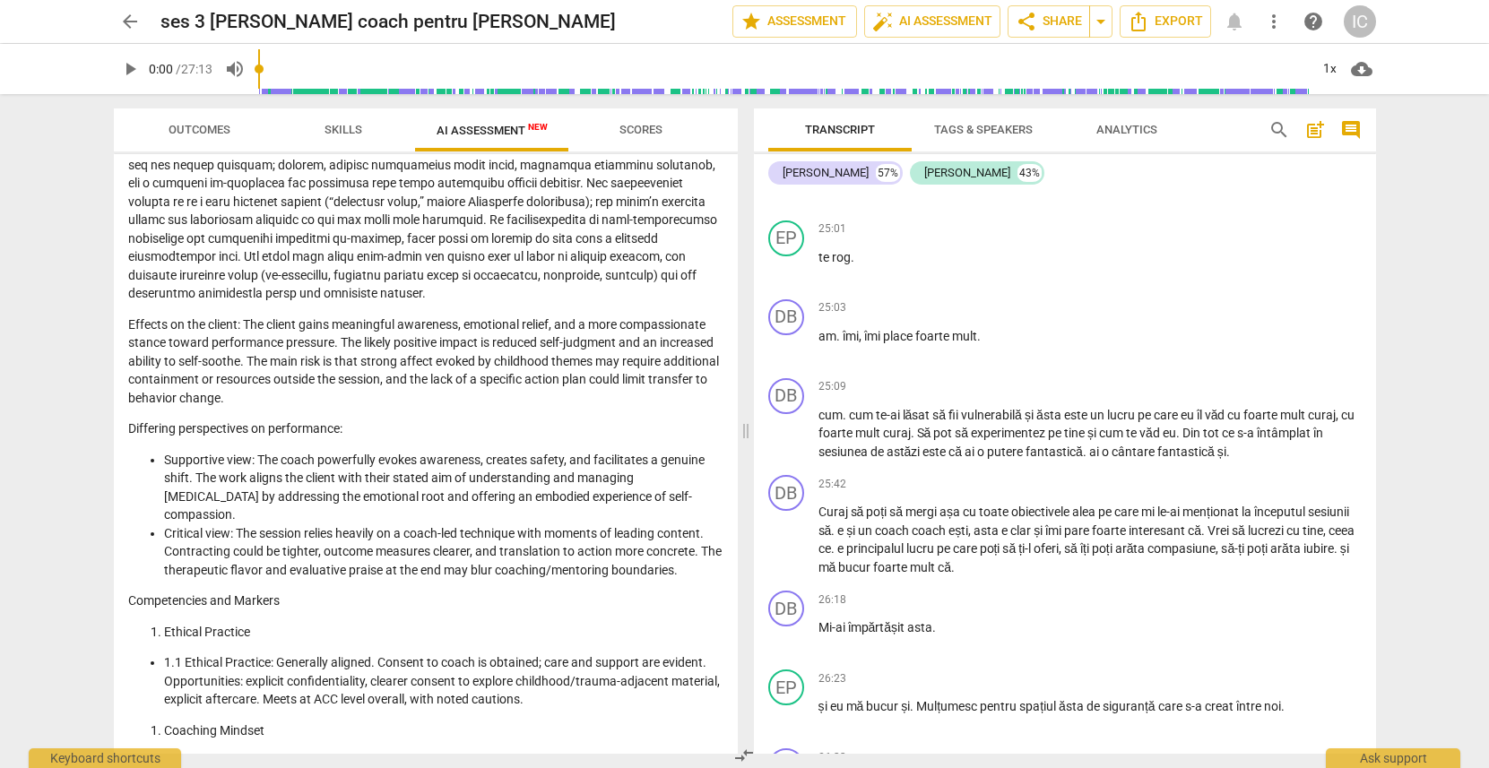
scroll to position [513, 0]
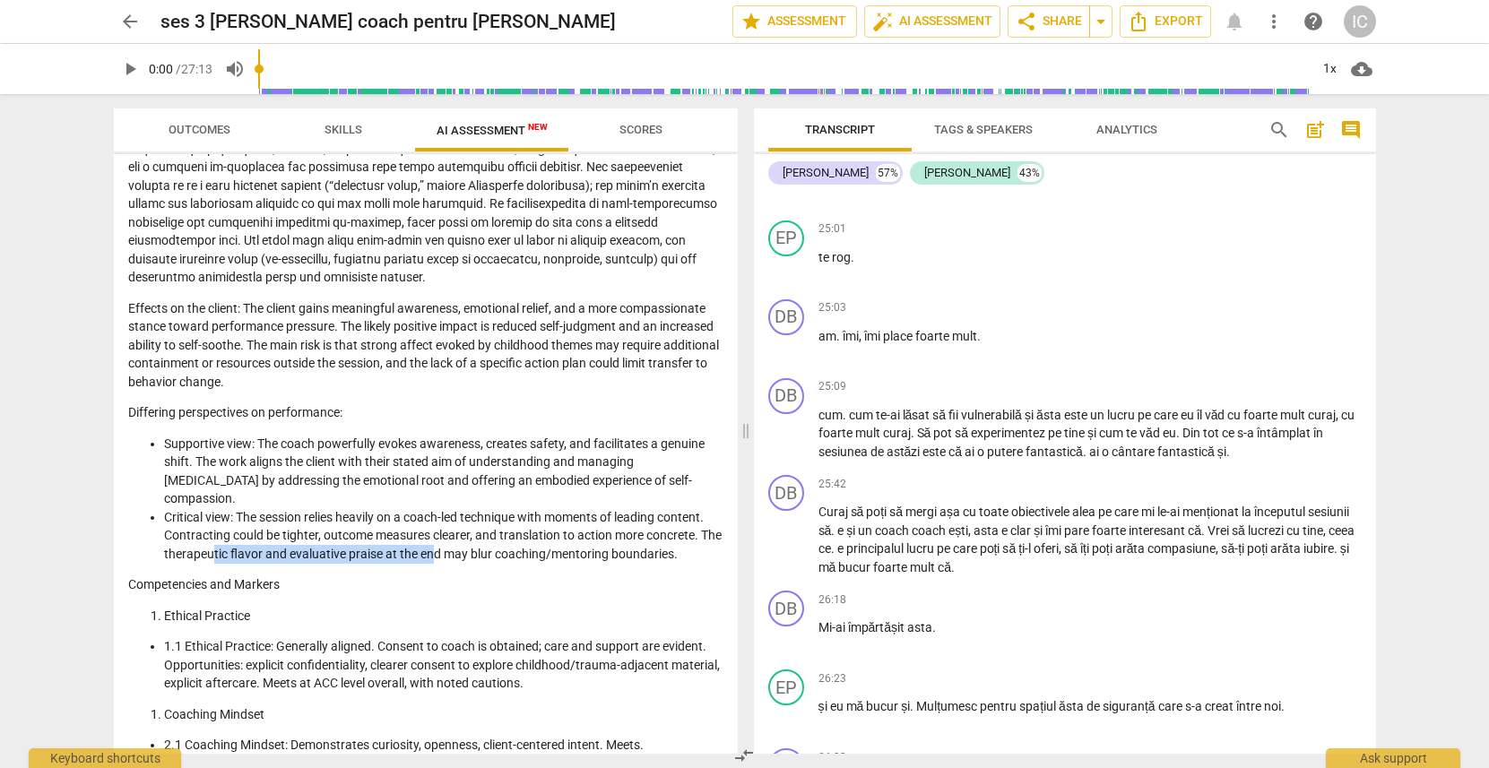
drag, startPoint x: 239, startPoint y: 556, endPoint x: 466, endPoint y: 562, distance: 227.8
click at [464, 562] on li "Critical view: The session relies heavily on a coach-led technique with moments…" at bounding box center [444, 536] width 560 height 56
click at [472, 562] on li "Critical view: The session relies heavily on a coach-led technique with moments…" at bounding box center [444, 536] width 560 height 56
drag, startPoint x: 499, startPoint y: 558, endPoint x: 619, endPoint y: 563, distance: 120.3
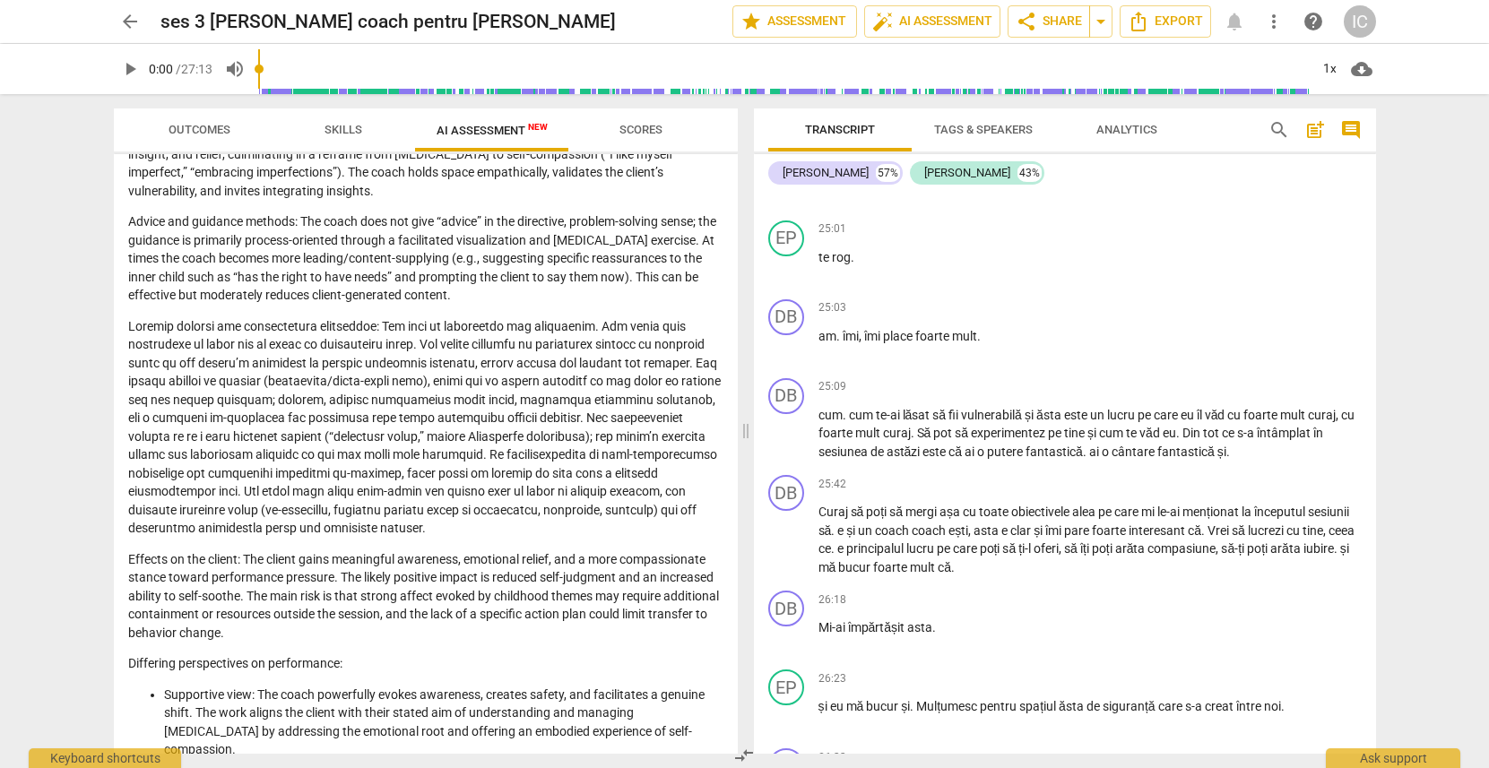
scroll to position [0, 0]
